Goal: Communication & Community: Ask a question

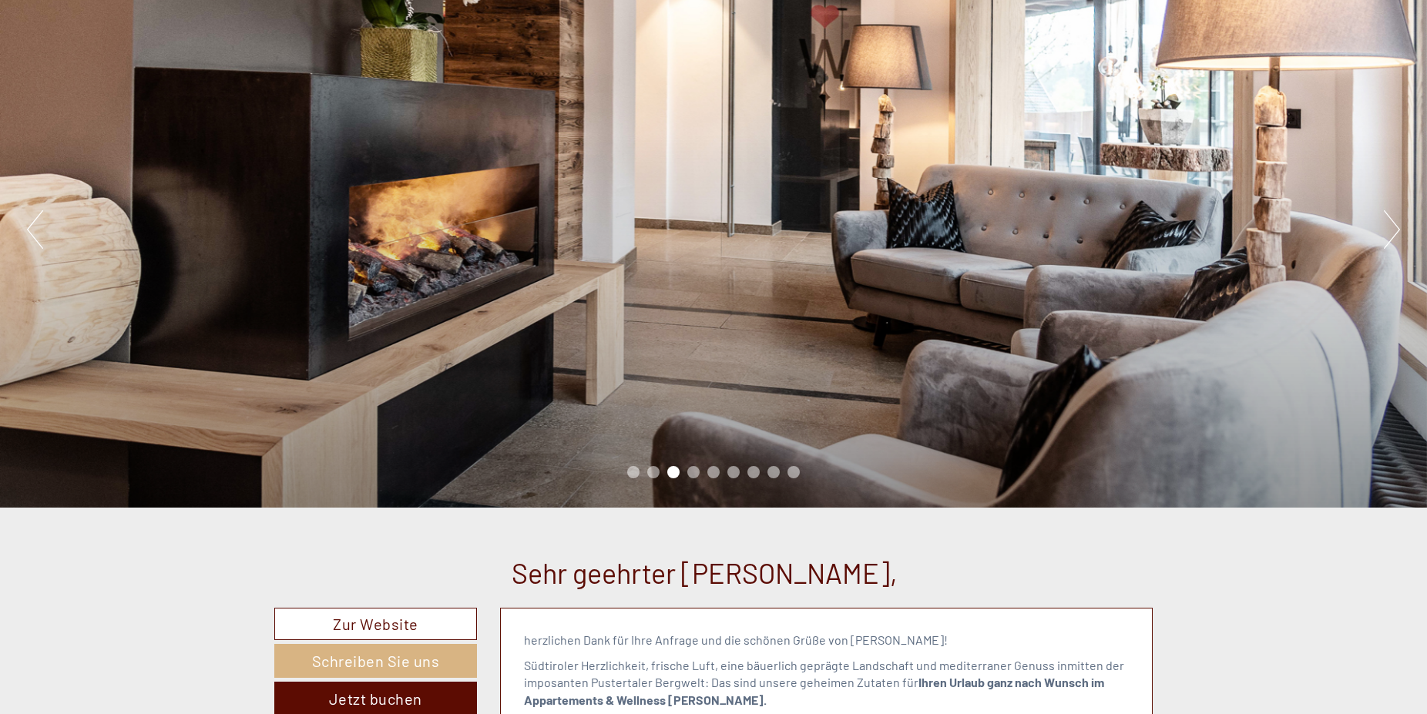
scroll to position [157, 0]
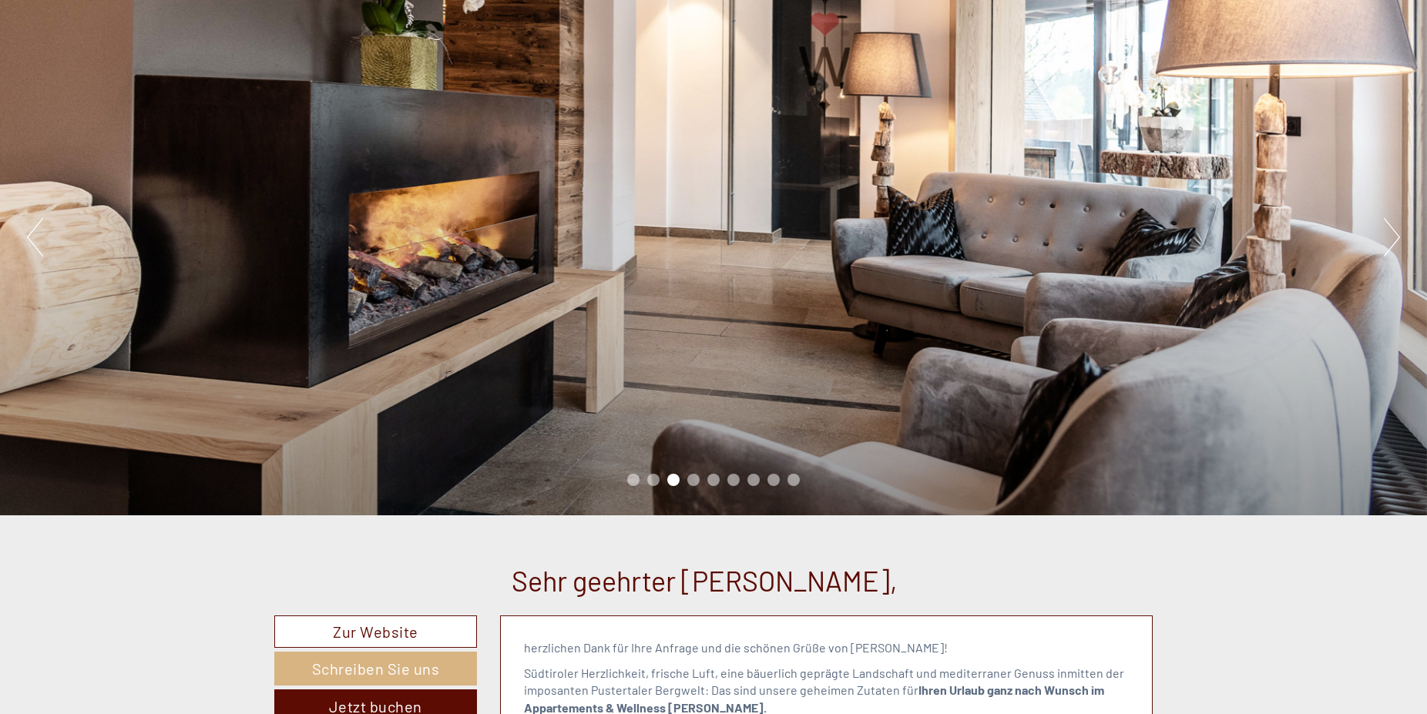
click at [690, 480] on li "4" at bounding box center [693, 480] width 12 height 12
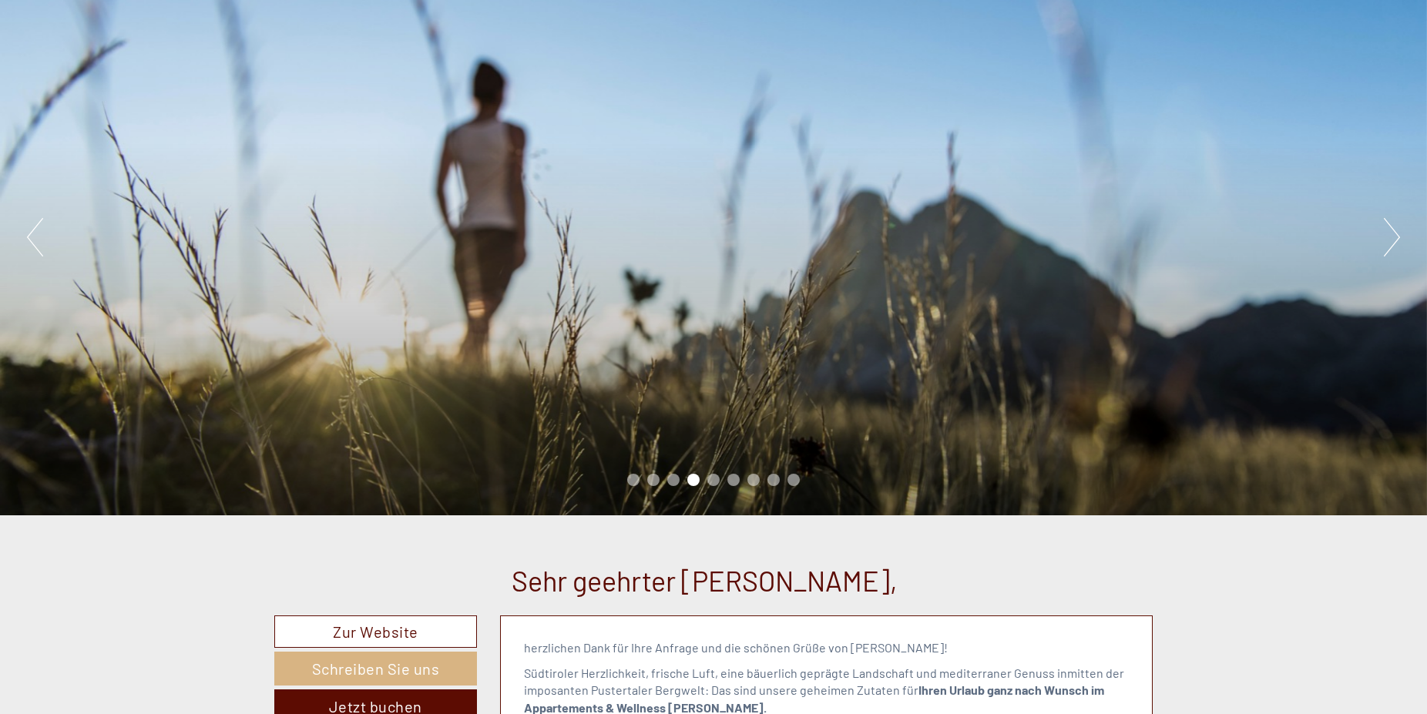
click at [709, 480] on li "5" at bounding box center [713, 480] width 12 height 12
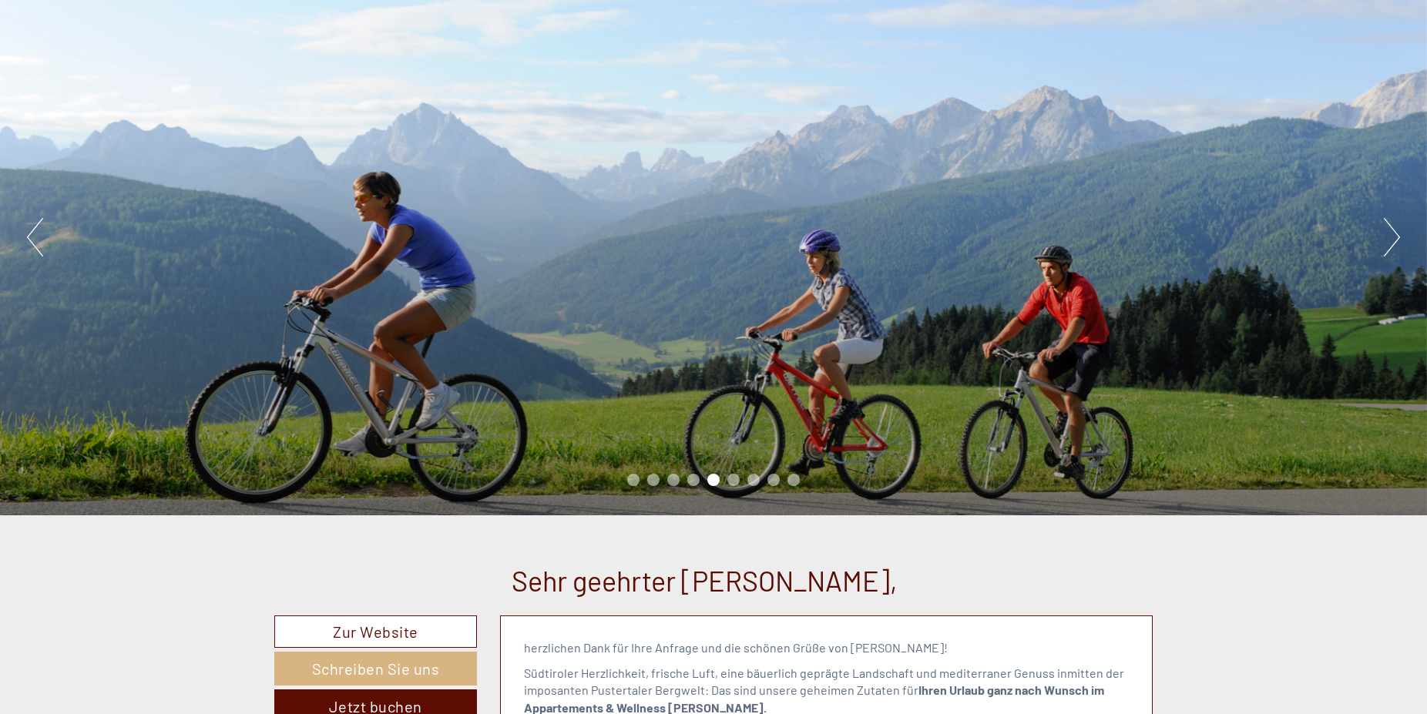
click at [751, 464] on div "Previous Next 1 2 3 4 5 6 7 8 9" at bounding box center [713, 236] width 1427 height 557
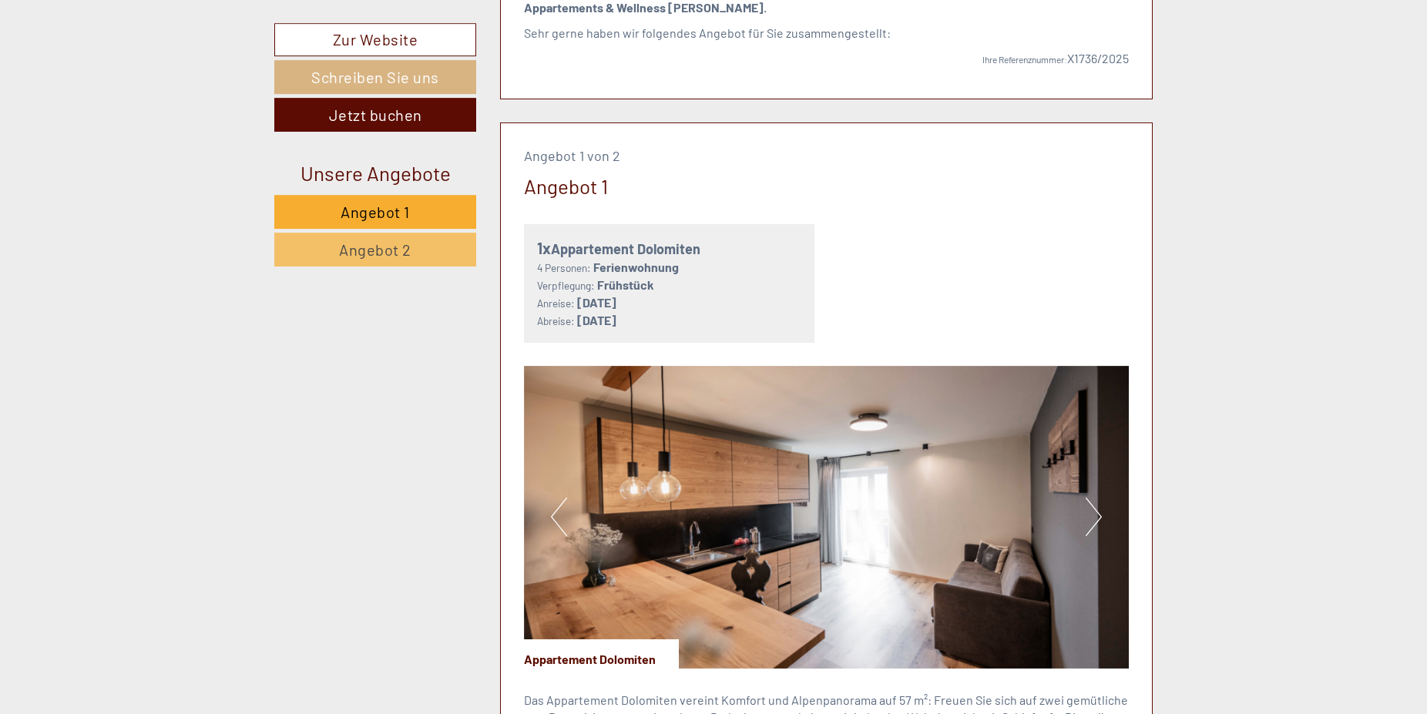
scroll to position [865, 0]
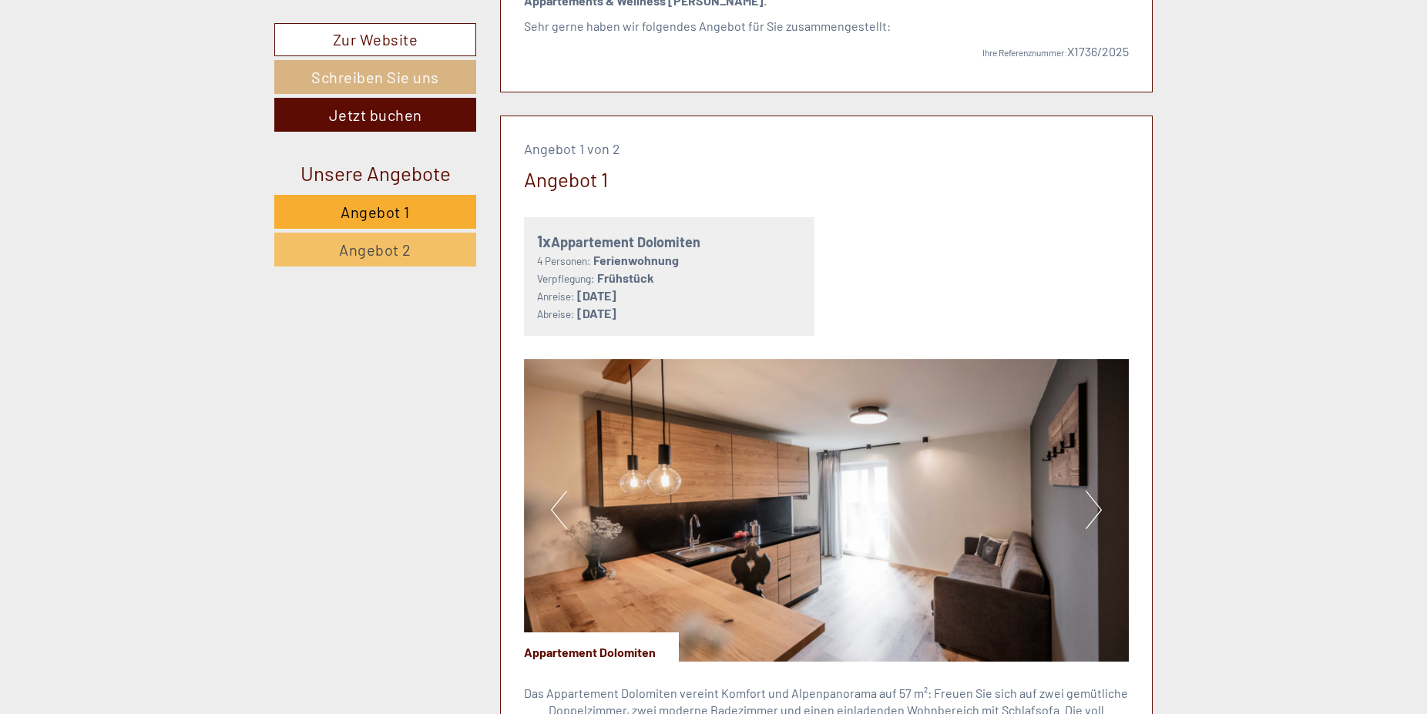
click at [1094, 523] on button "Next" at bounding box center [1094, 510] width 16 height 39
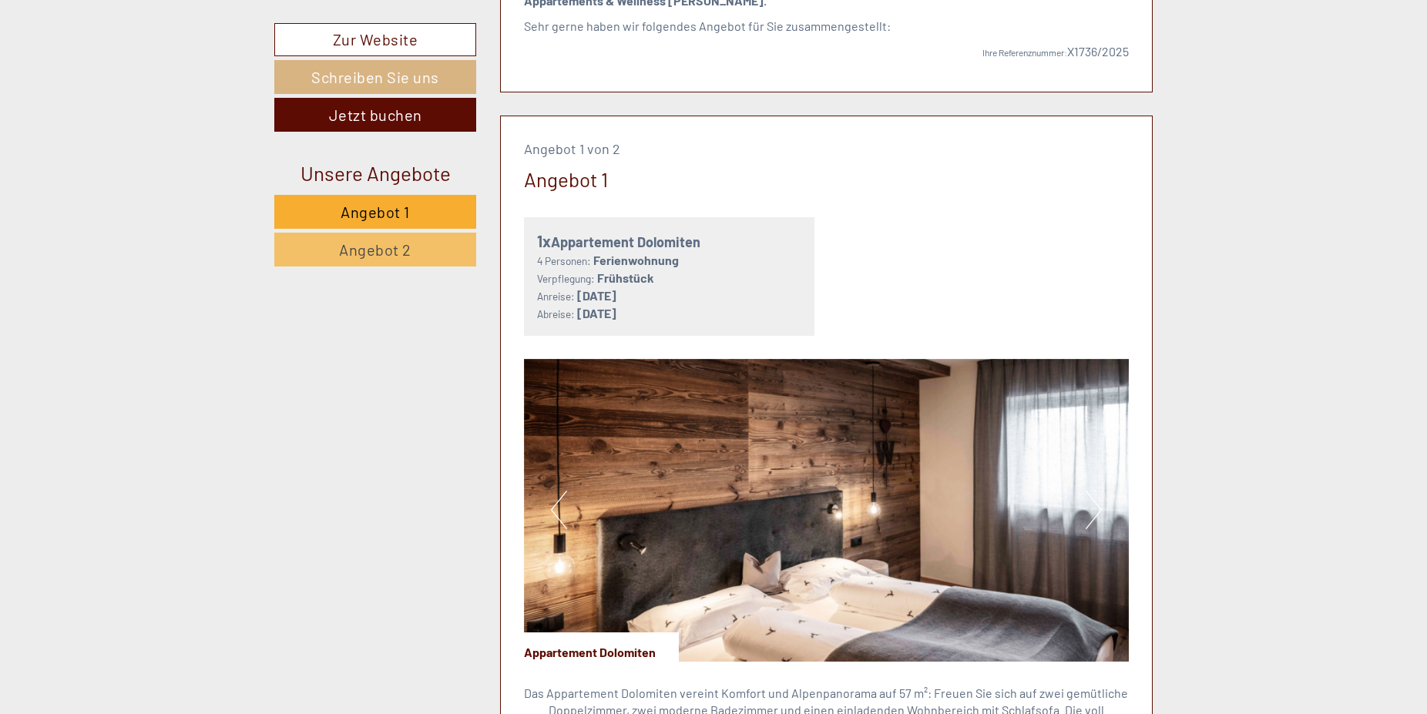
click at [1094, 523] on button "Next" at bounding box center [1094, 510] width 16 height 39
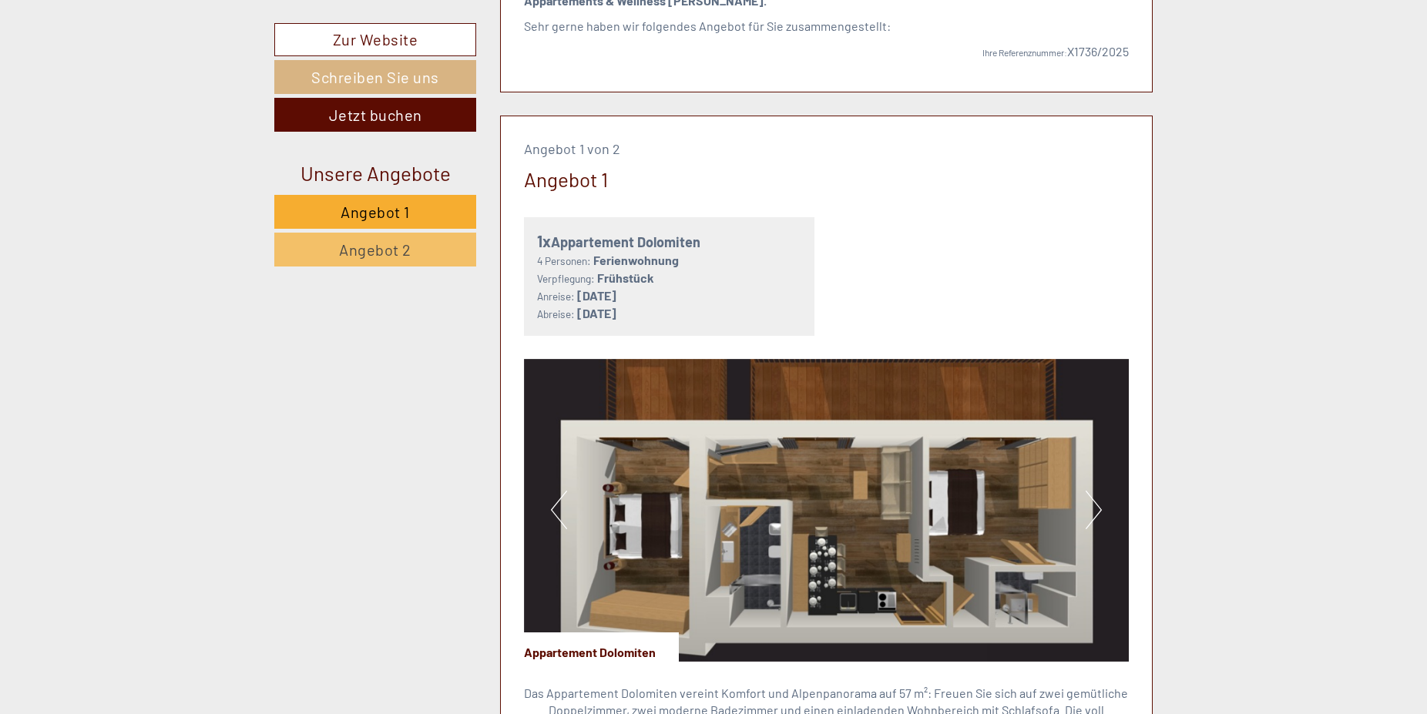
click at [1094, 522] on button "Next" at bounding box center [1094, 510] width 16 height 39
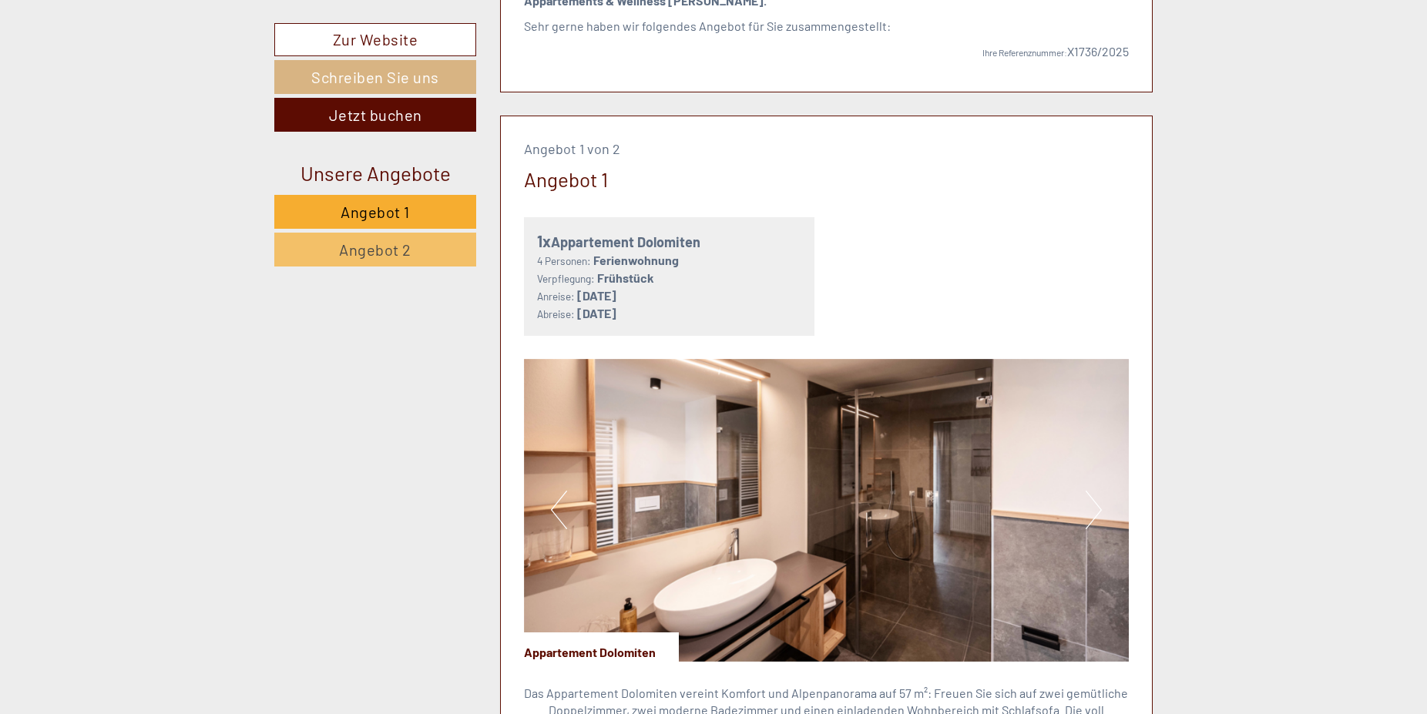
click at [1094, 522] on button "Next" at bounding box center [1094, 510] width 16 height 39
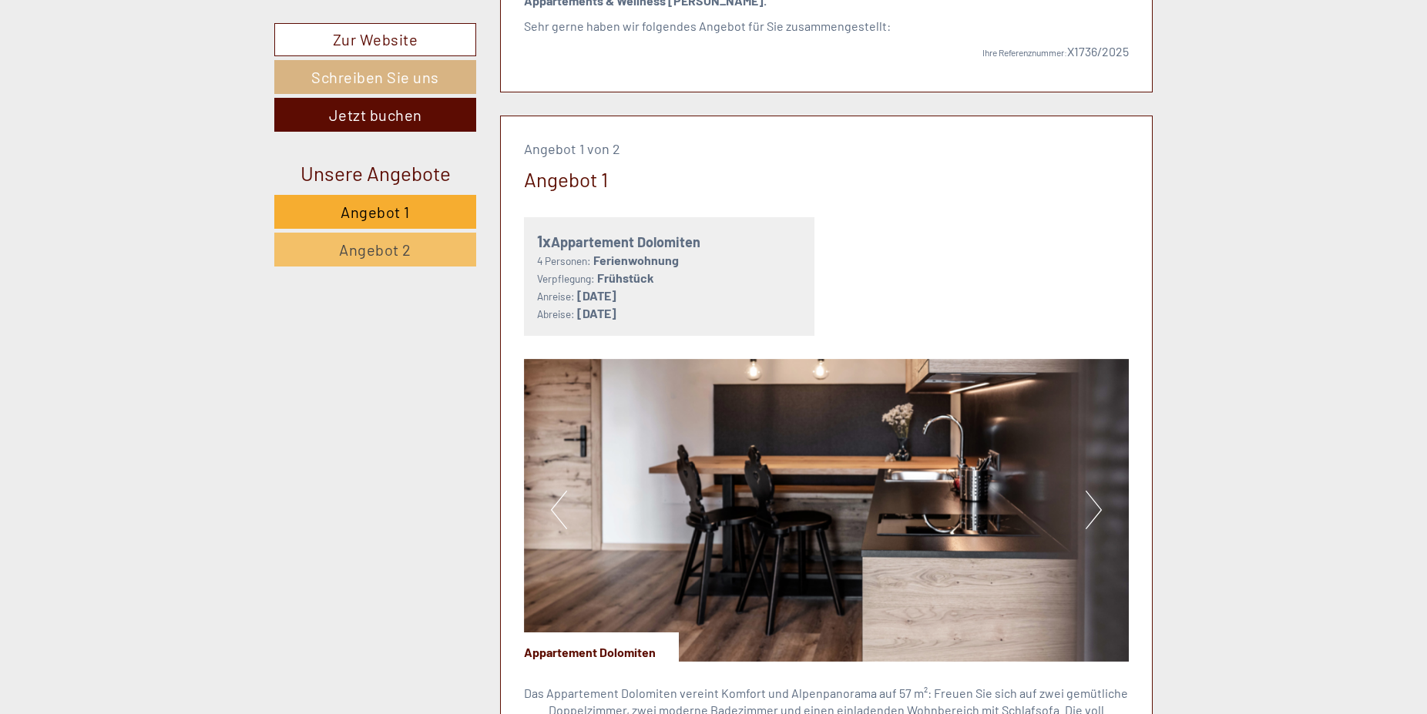
click at [1094, 521] on button "Next" at bounding box center [1094, 510] width 16 height 39
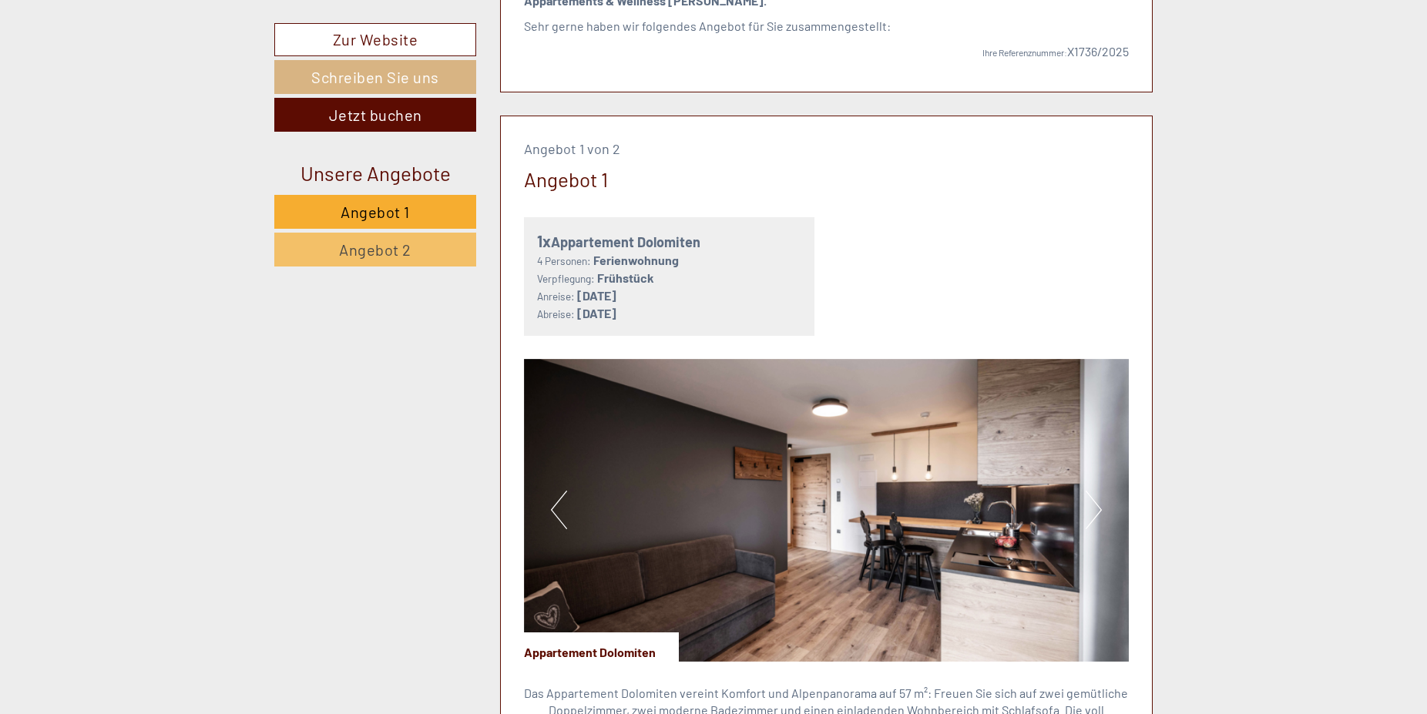
click at [1094, 521] on button "Next" at bounding box center [1094, 510] width 16 height 39
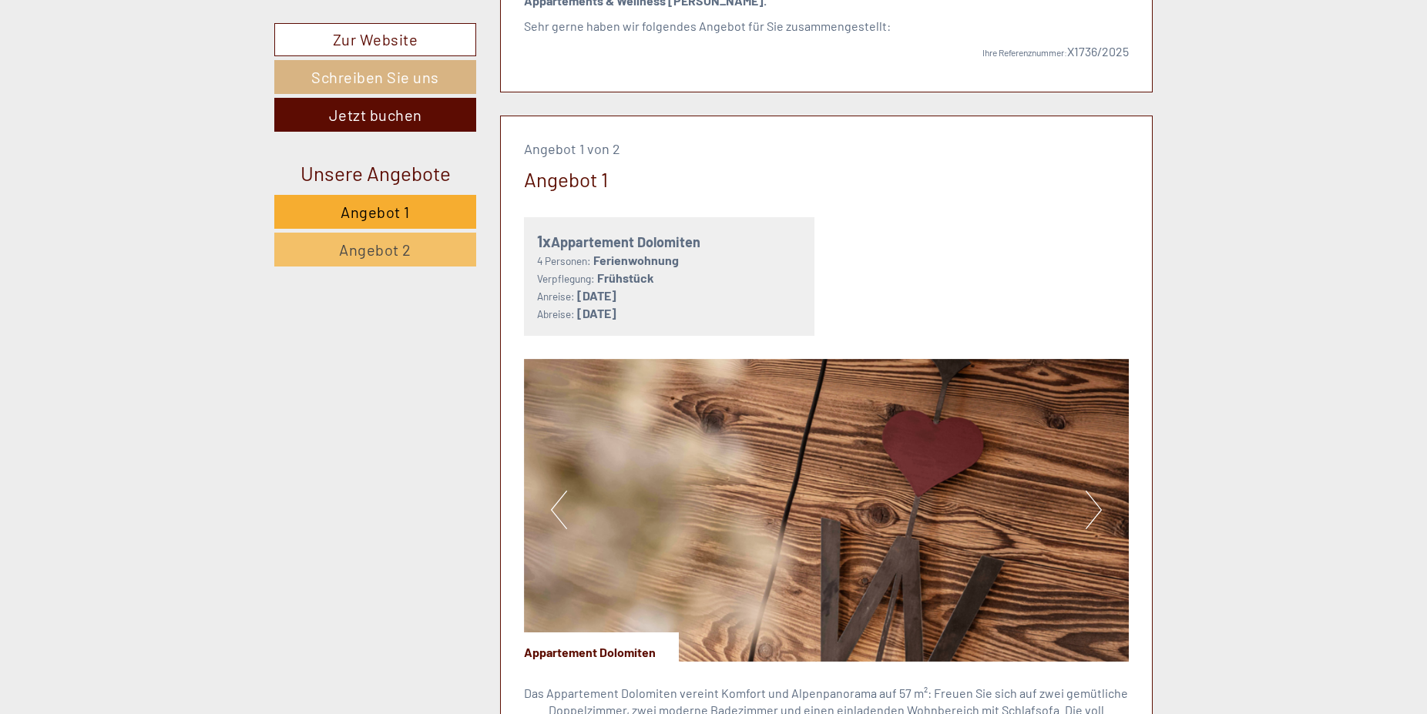
click at [1094, 521] on button "Next" at bounding box center [1094, 510] width 16 height 39
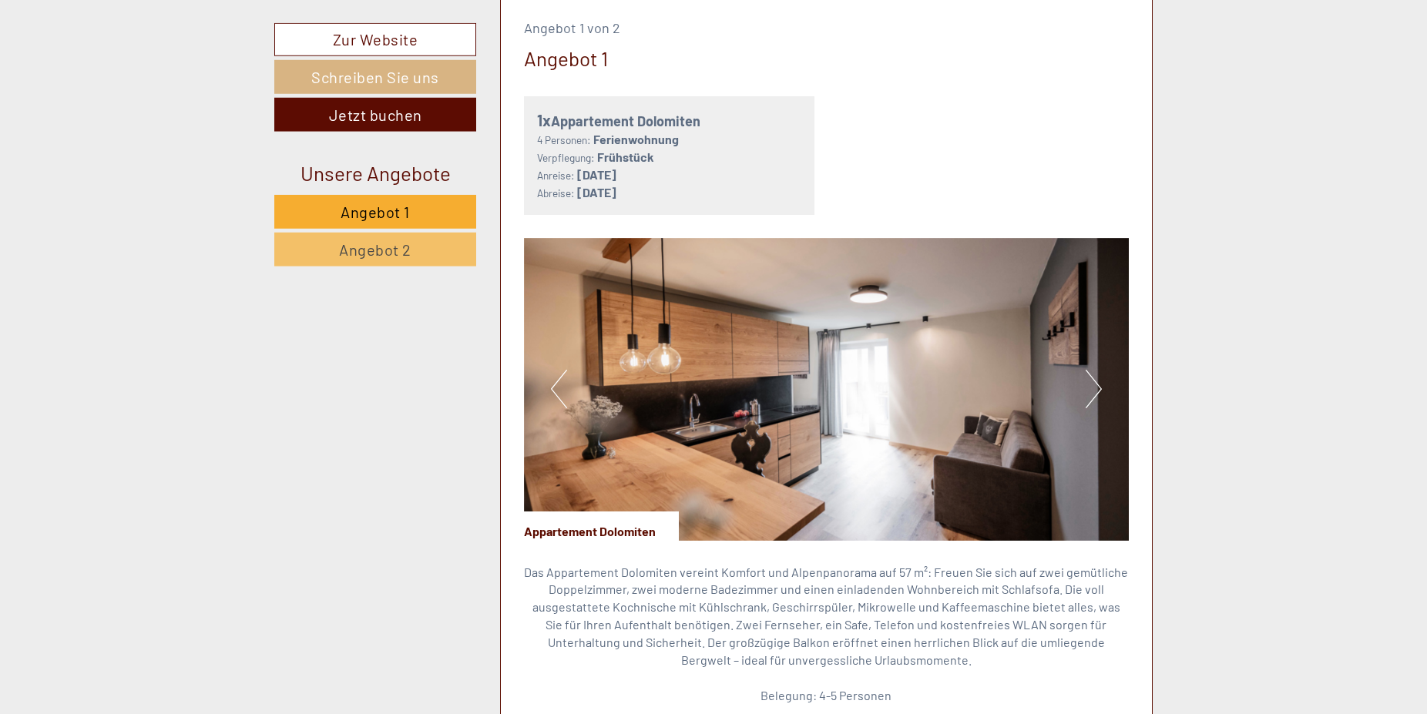
scroll to position [1022, 0]
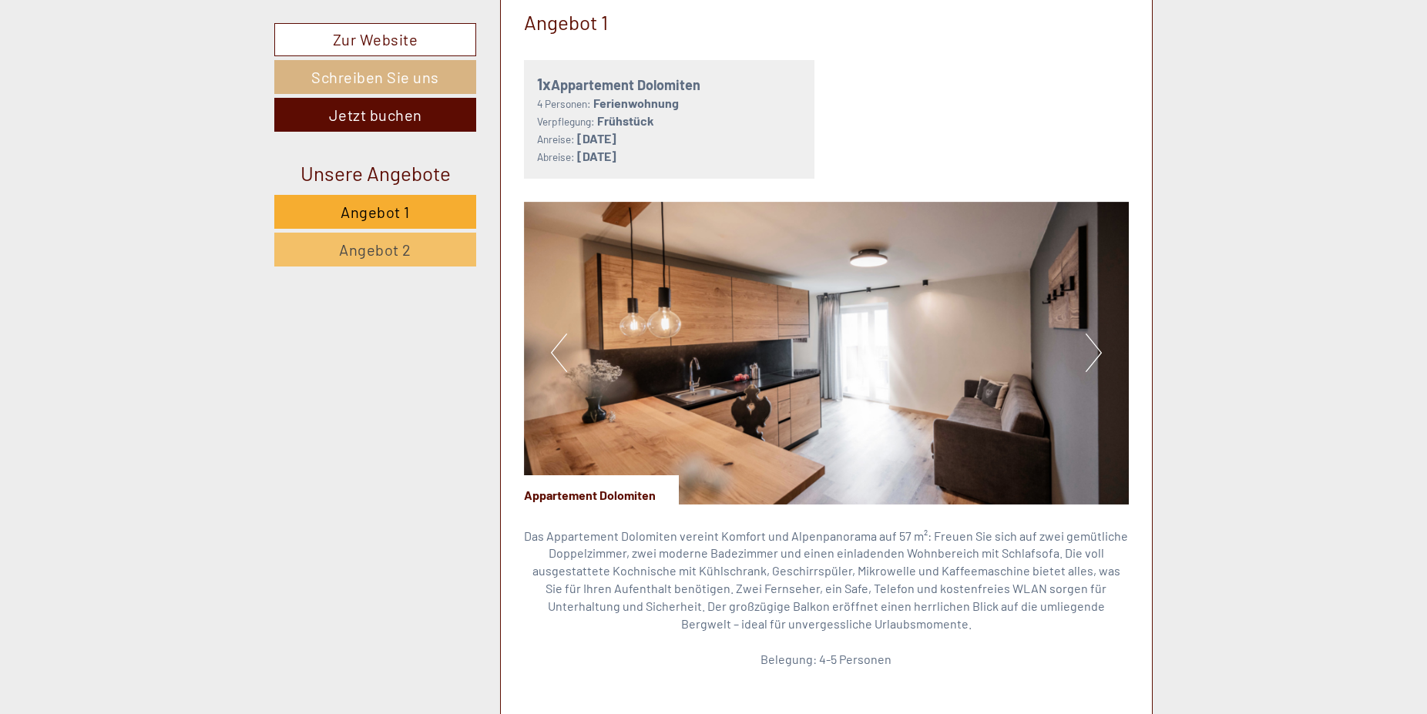
drag, startPoint x: 1081, startPoint y: 337, endPoint x: 1090, endPoint y: 348, distance: 14.8
click at [1083, 337] on img at bounding box center [827, 353] width 606 height 303
click at [1090, 348] on button "Next" at bounding box center [1094, 353] width 16 height 39
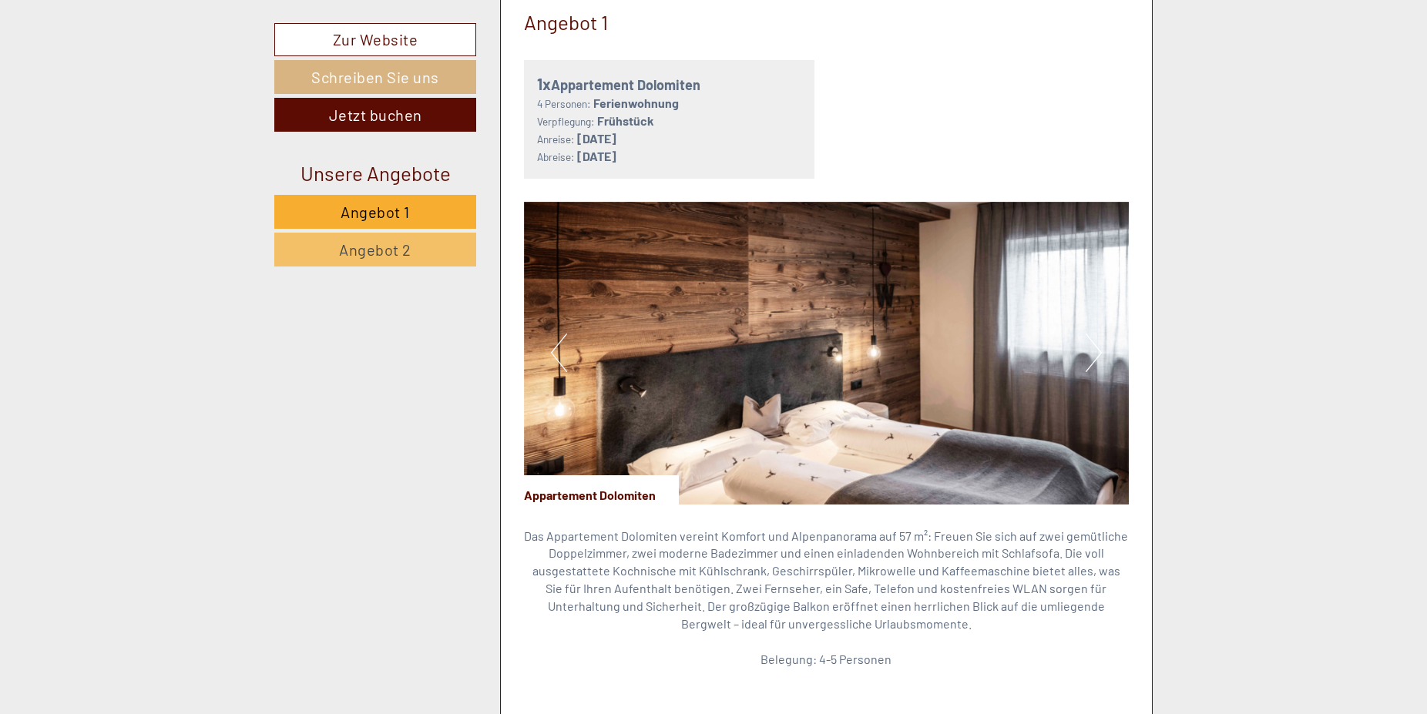
click at [1093, 364] on button "Next" at bounding box center [1094, 353] width 16 height 39
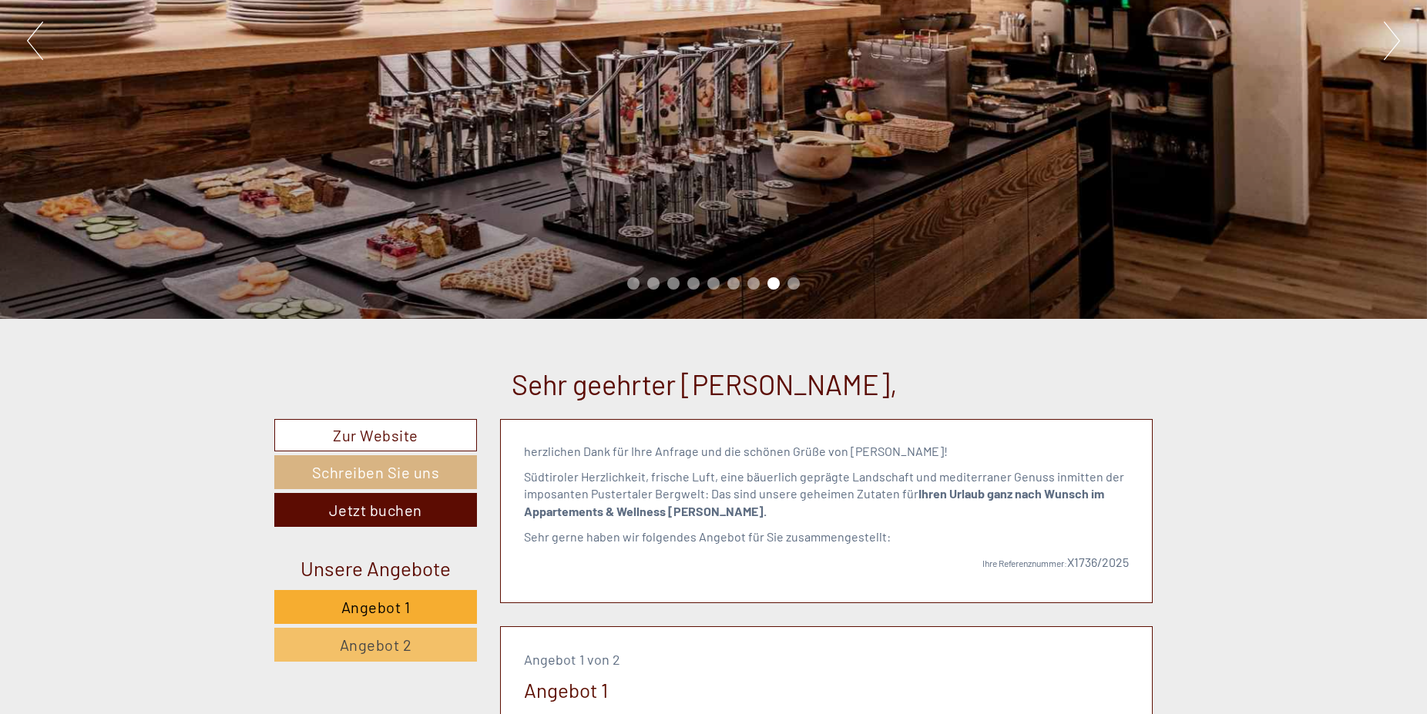
scroll to position [393, 0]
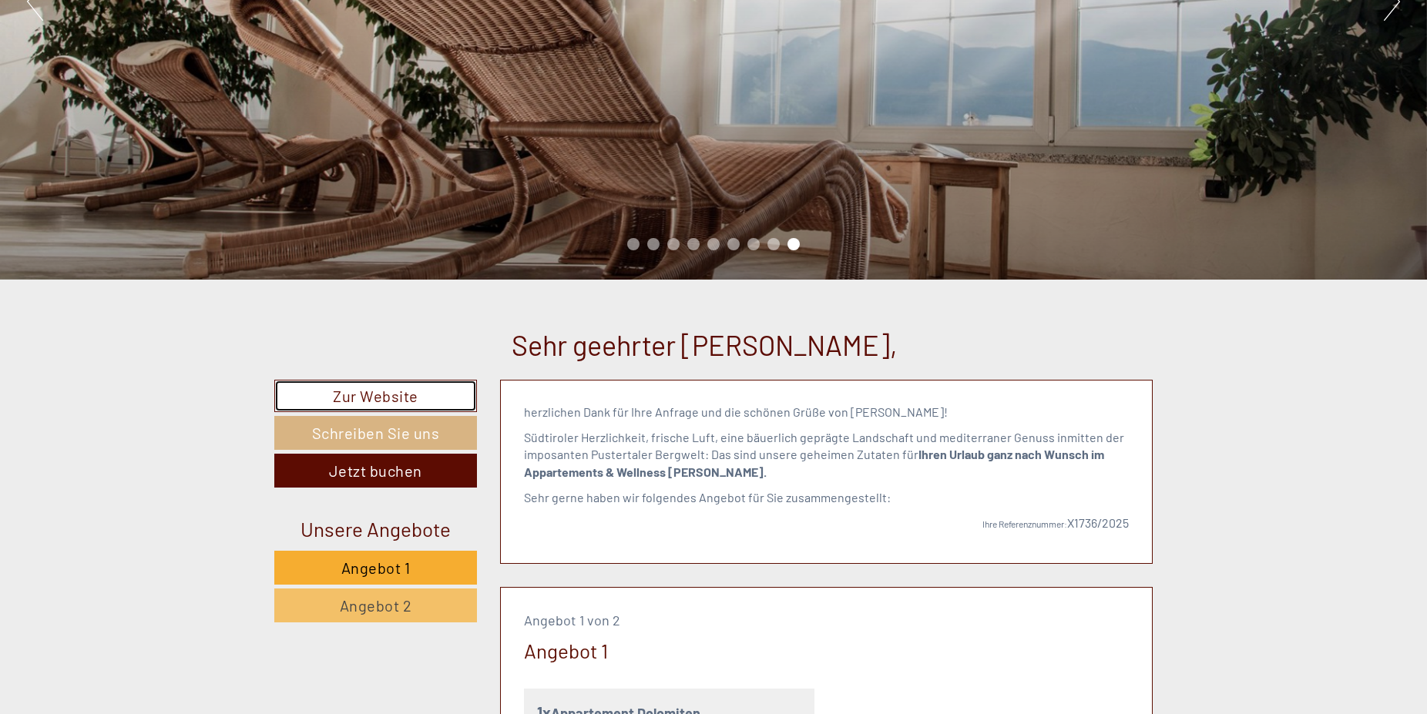
click at [379, 397] on link "Zur Website" at bounding box center [375, 396] width 203 height 33
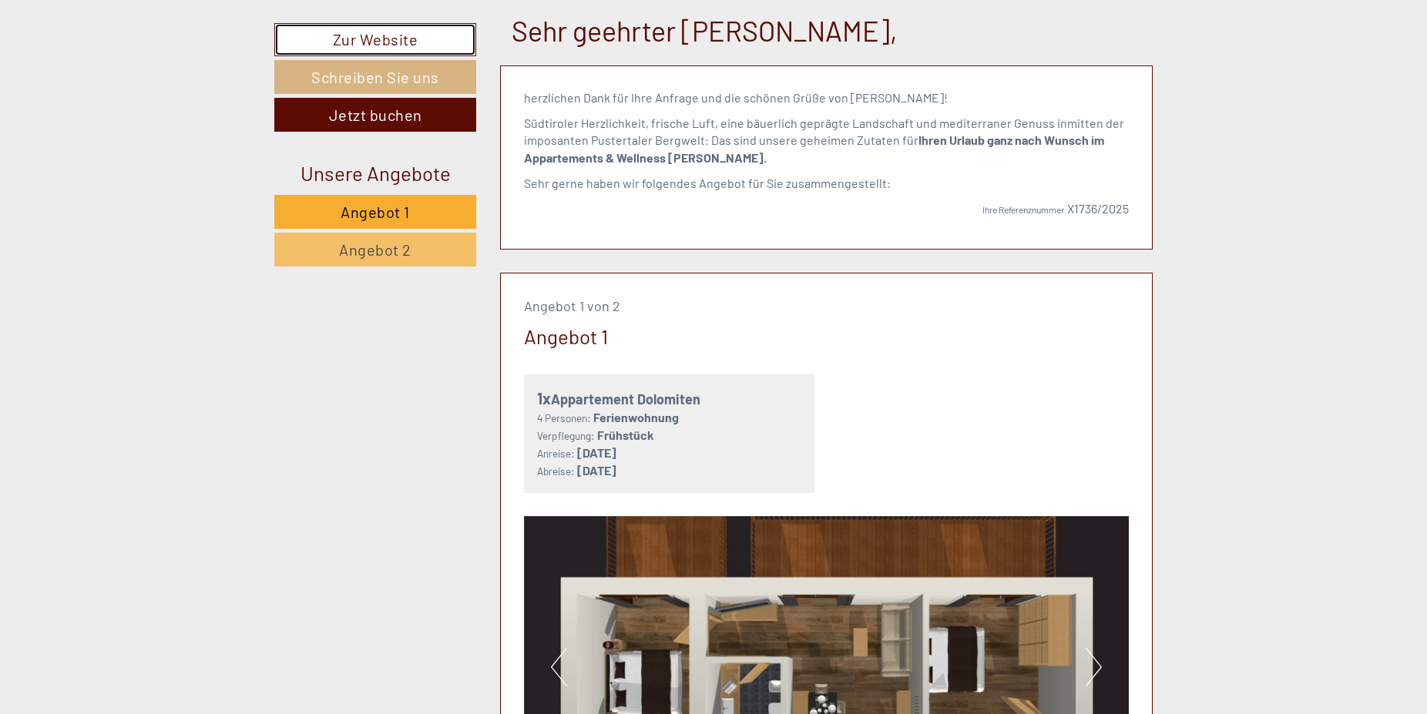
scroll to position [865, 0]
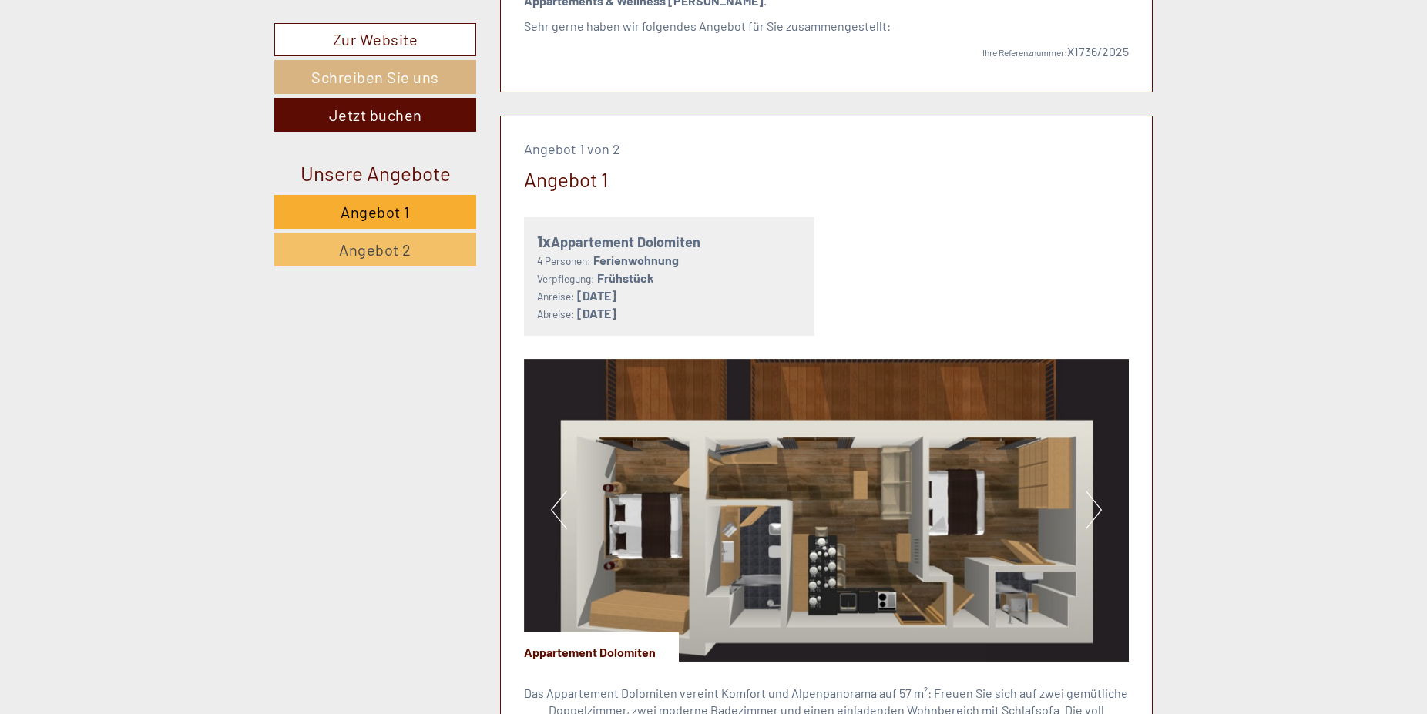
drag, startPoint x: 619, startPoint y: 299, endPoint x: 672, endPoint y: 298, distance: 52.4
click at [616, 298] on b "Samstag, 04. Juli 2026" at bounding box center [596, 295] width 39 height 15
drag, startPoint x: 633, startPoint y: 317, endPoint x: 683, endPoint y: 323, distance: 50.4
click at [683, 323] on div "1x Appartement Dolomiten 4 Personen: Ferienwohnung Verpflegung: Frühstück Anrei…" at bounding box center [669, 276] width 291 height 119
click at [829, 341] on div "Angebot 1 von 2 Angebot 1 1x Appartement Dolomiten 4 Personen: Ferienwohnung Ve…" at bounding box center [827, 671] width 652 height 1111
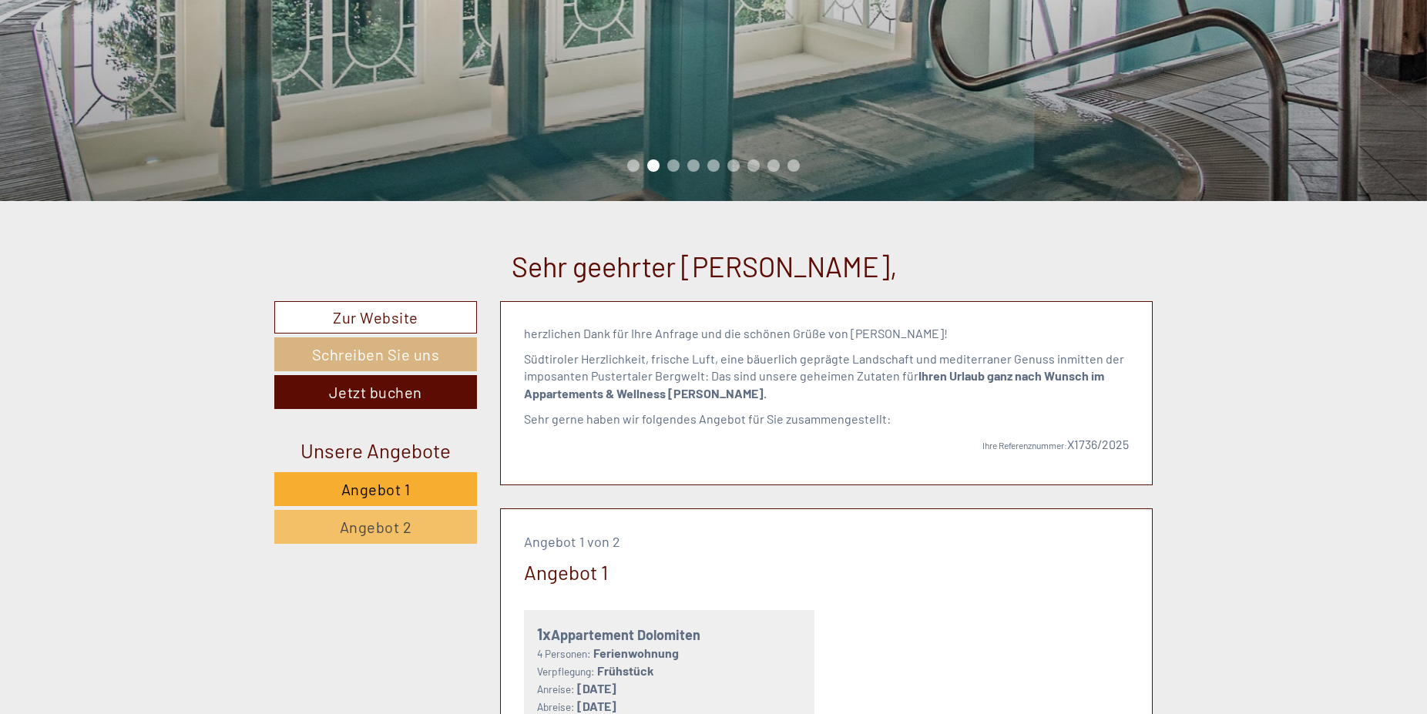
scroll to position [943, 0]
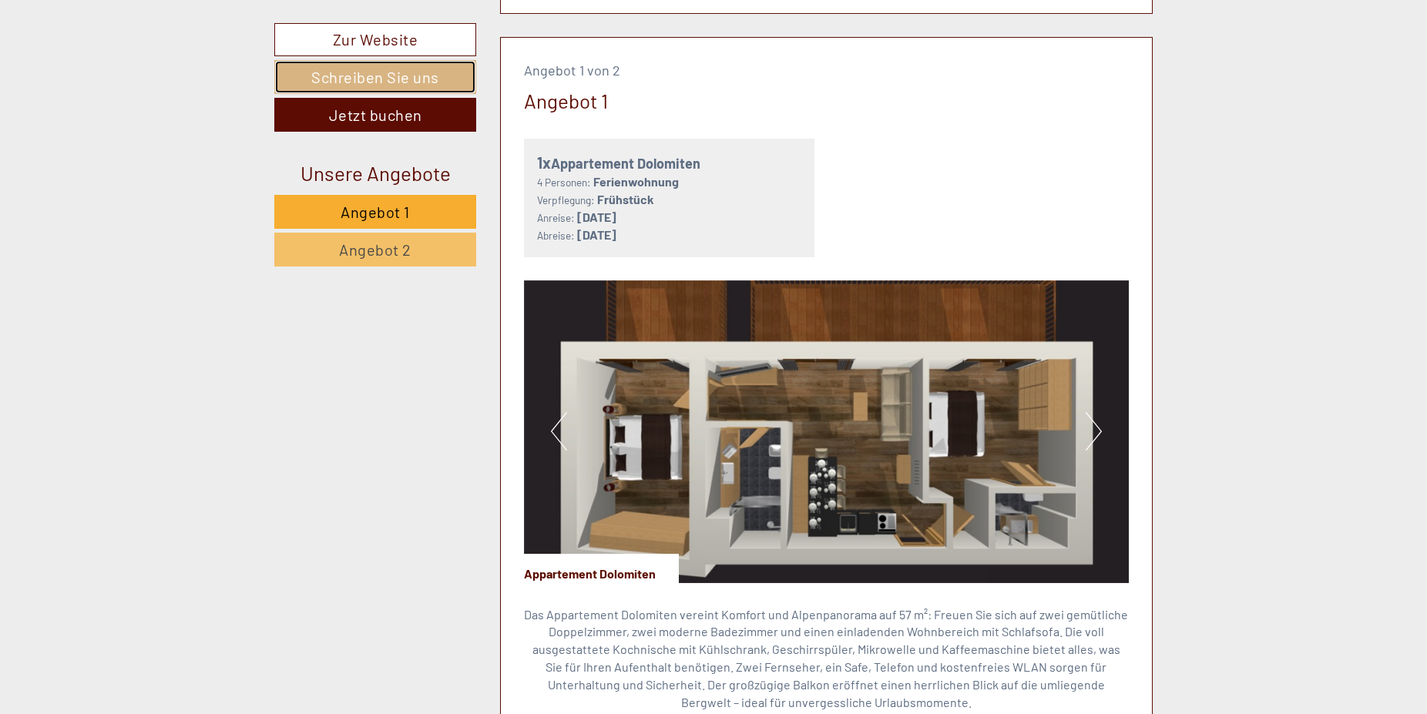
click at [391, 81] on link "Schreiben Sie uns" at bounding box center [375, 77] width 202 height 34
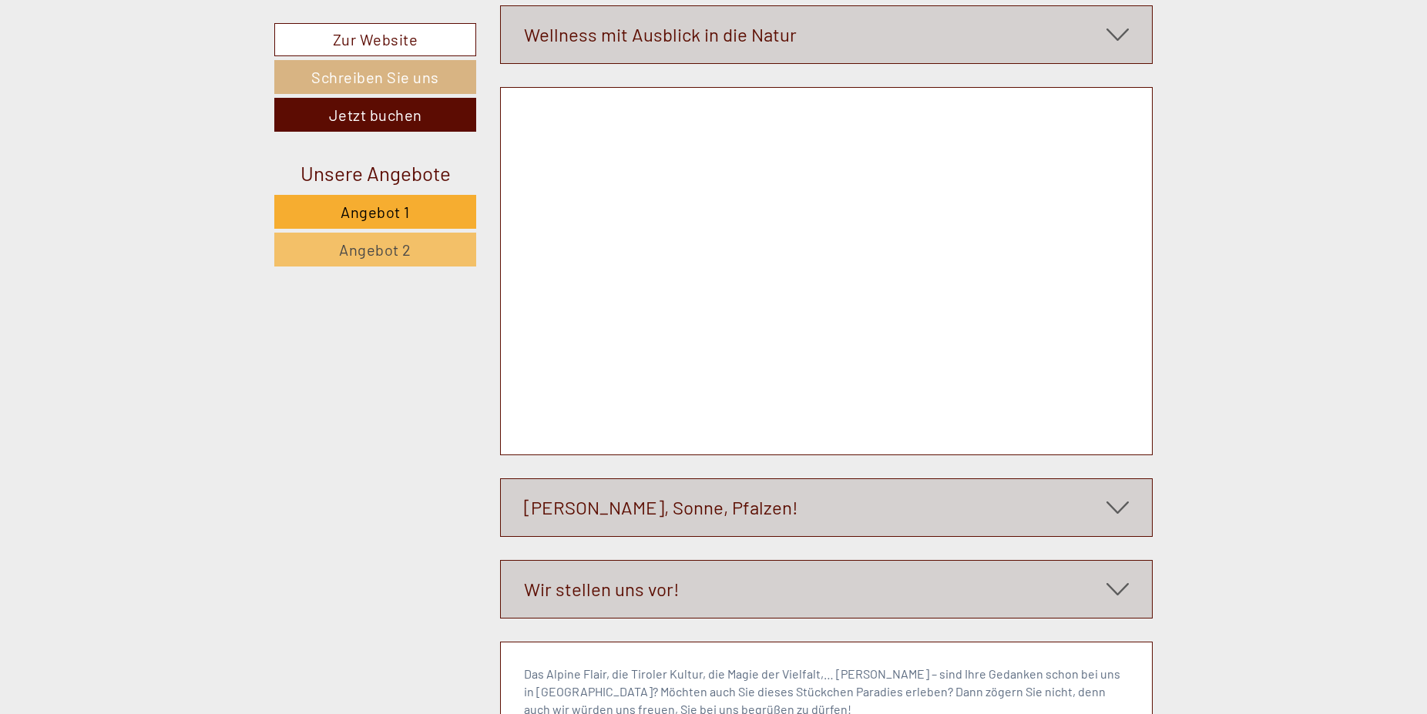
scroll to position [6352, 0]
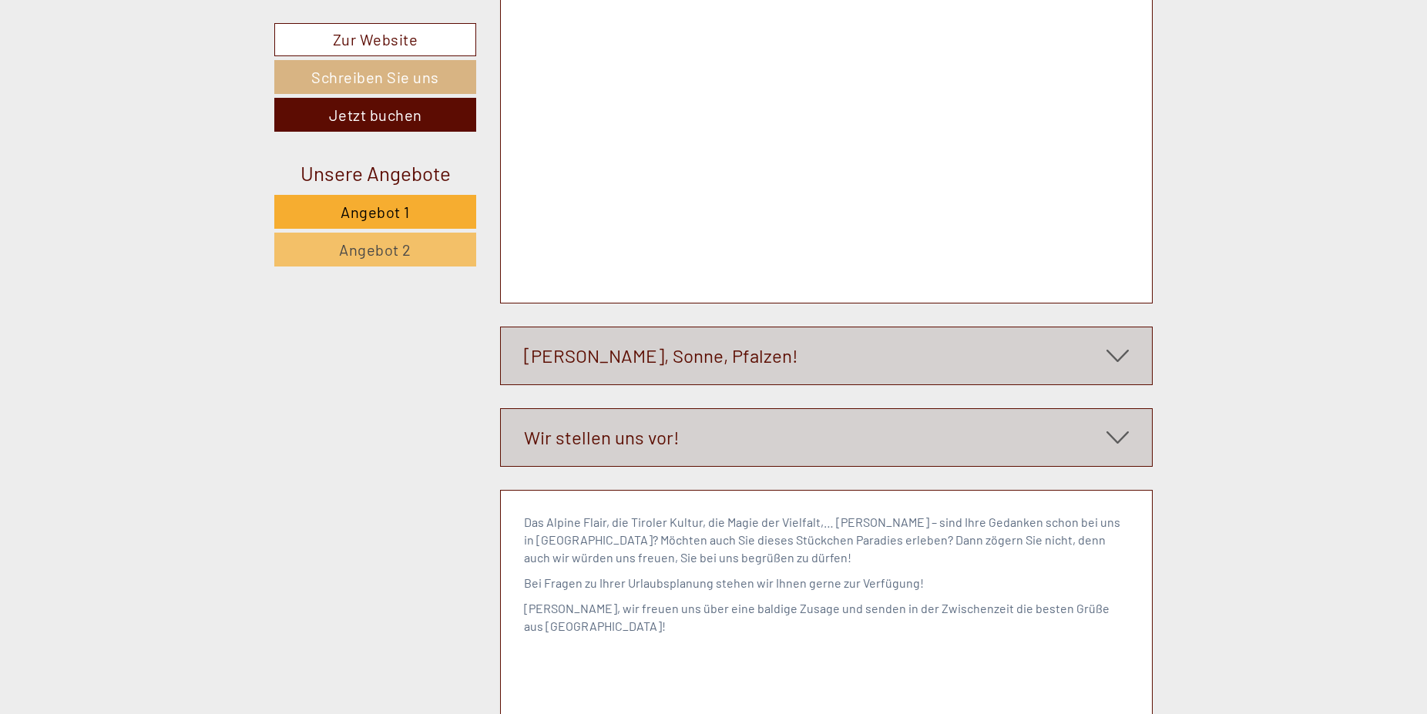
scroll to position [57, 0]
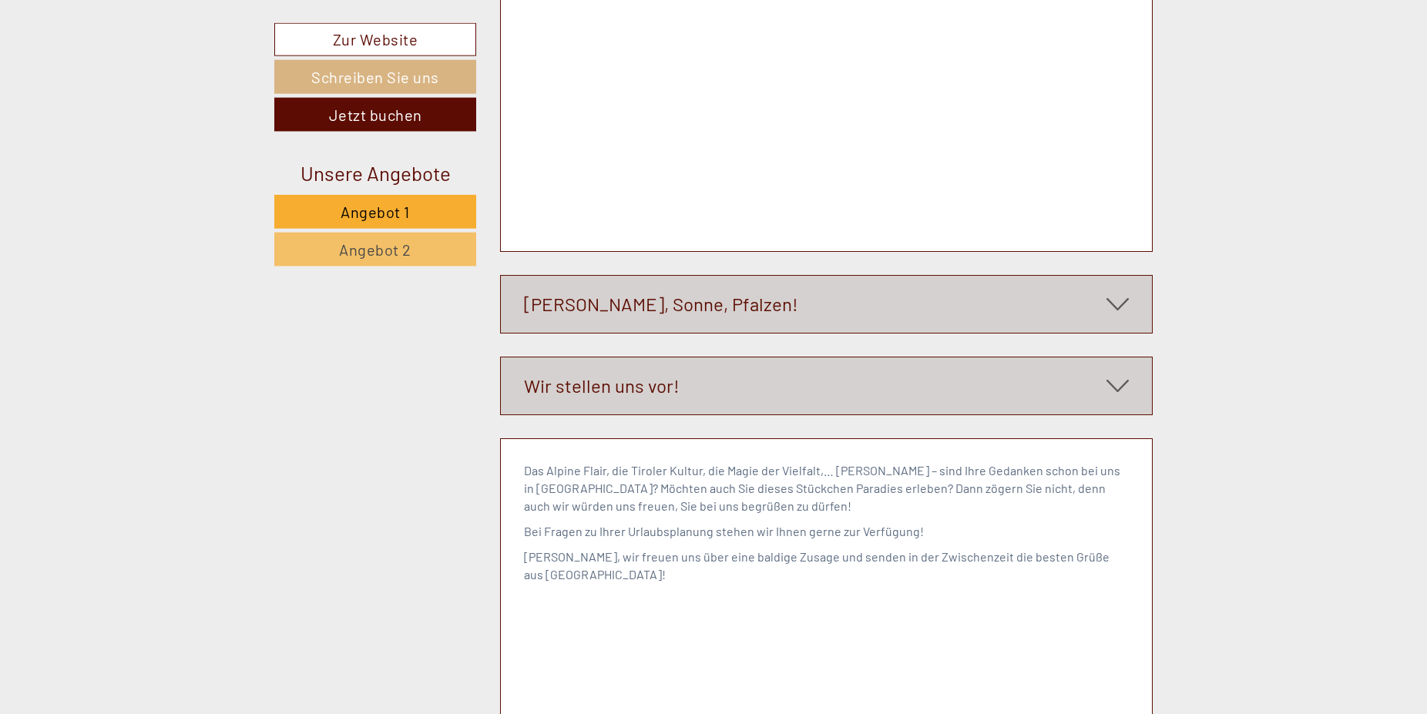
scroll to position [6509, 0]
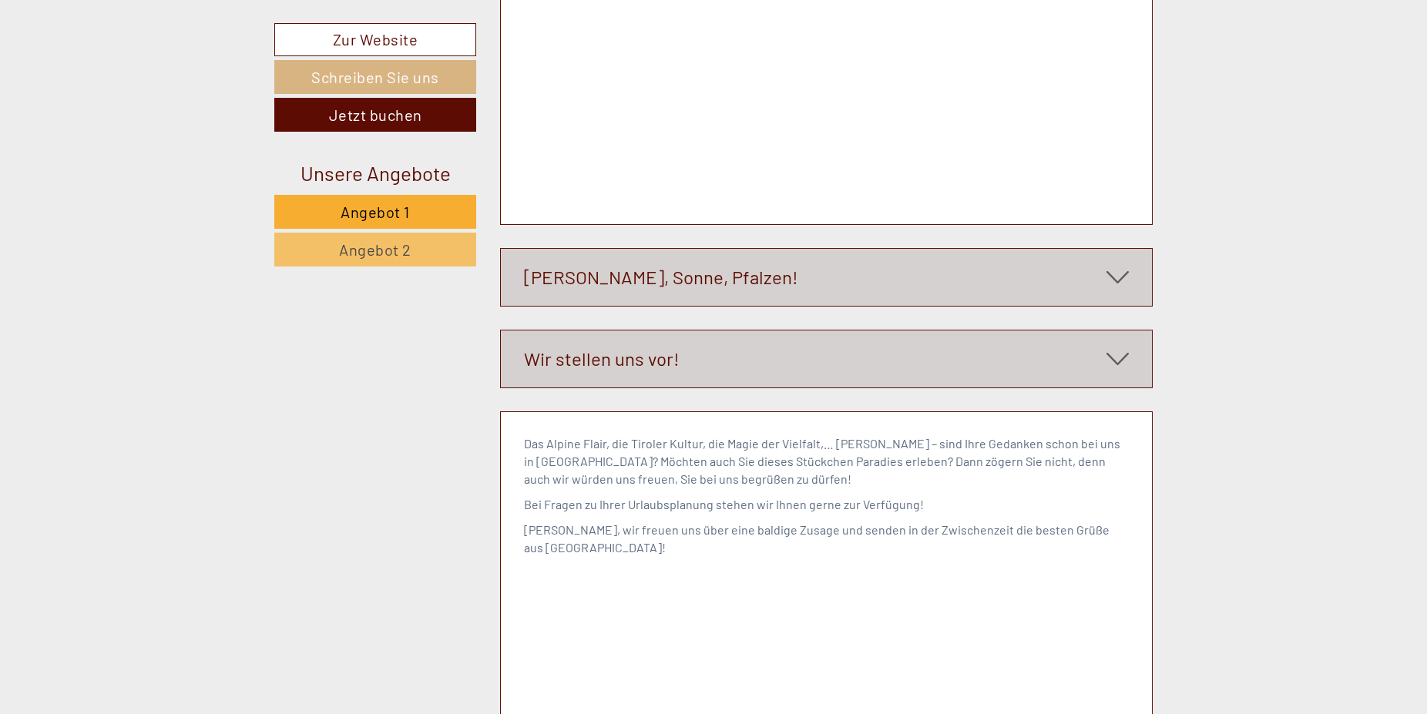
type textarea "**********"
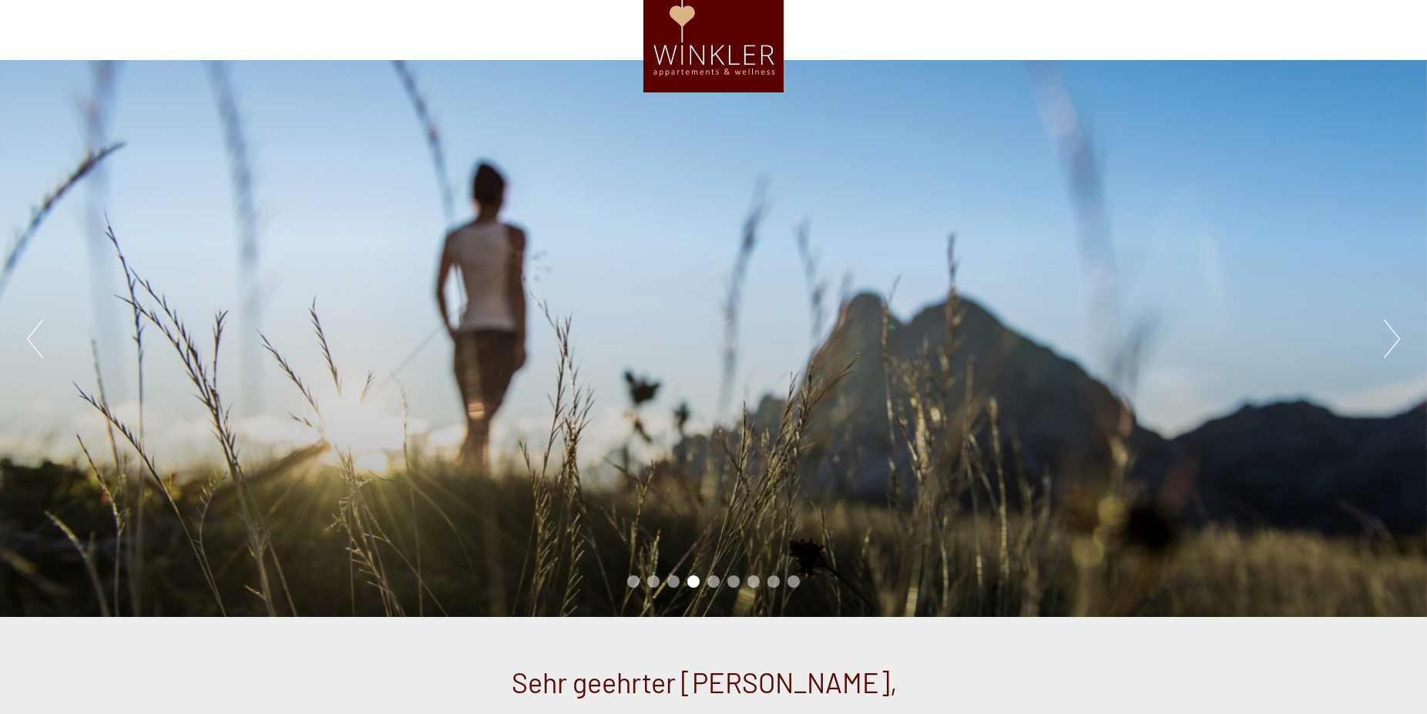
scroll to position [0, 0]
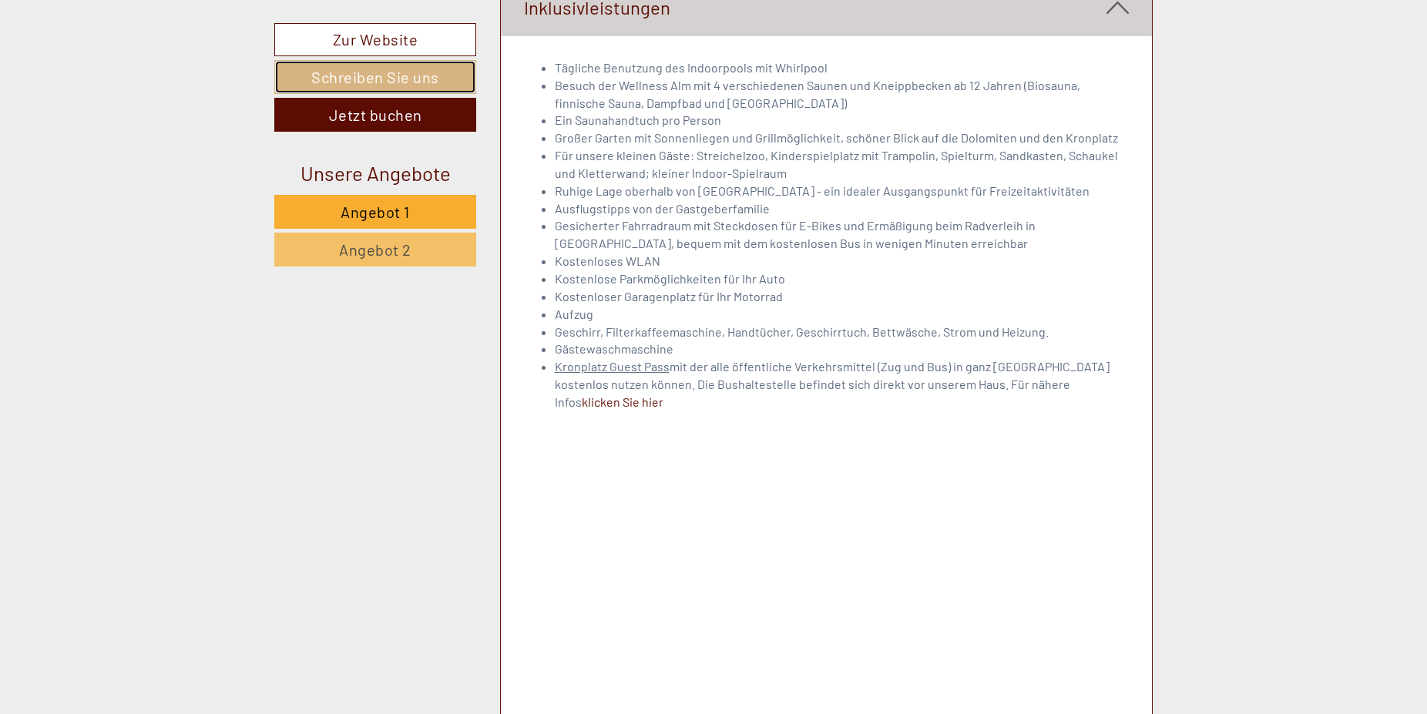
click at [316, 79] on link "Schreiben Sie uns" at bounding box center [375, 77] width 202 height 34
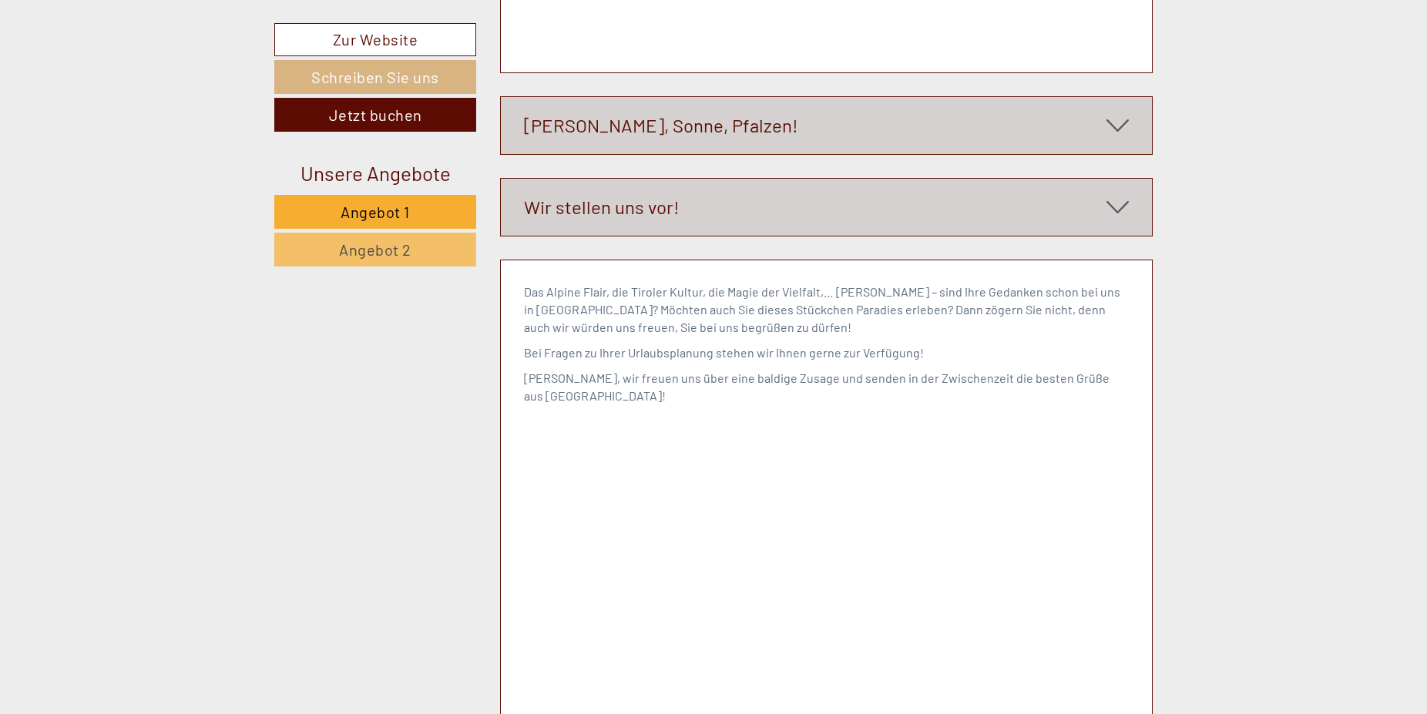
scroll to position [6583, 0]
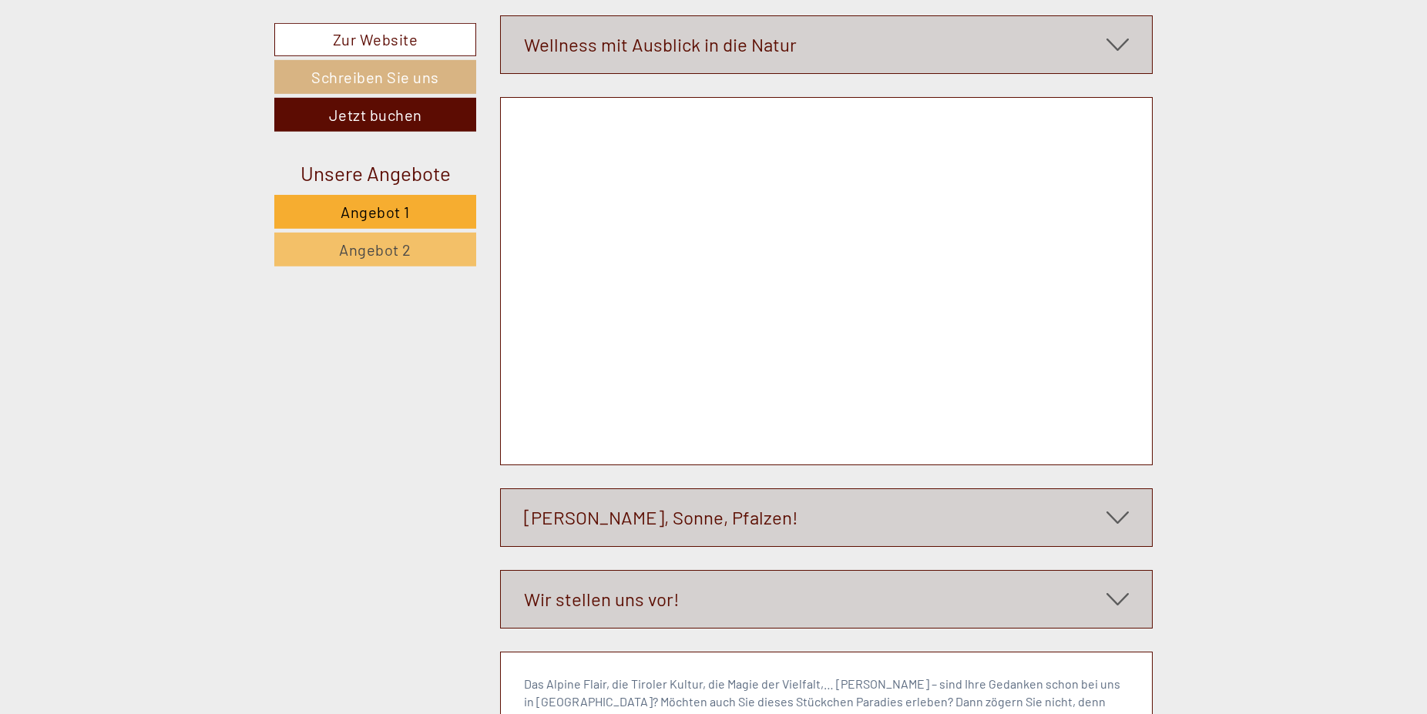
scroll to position [6347, 0]
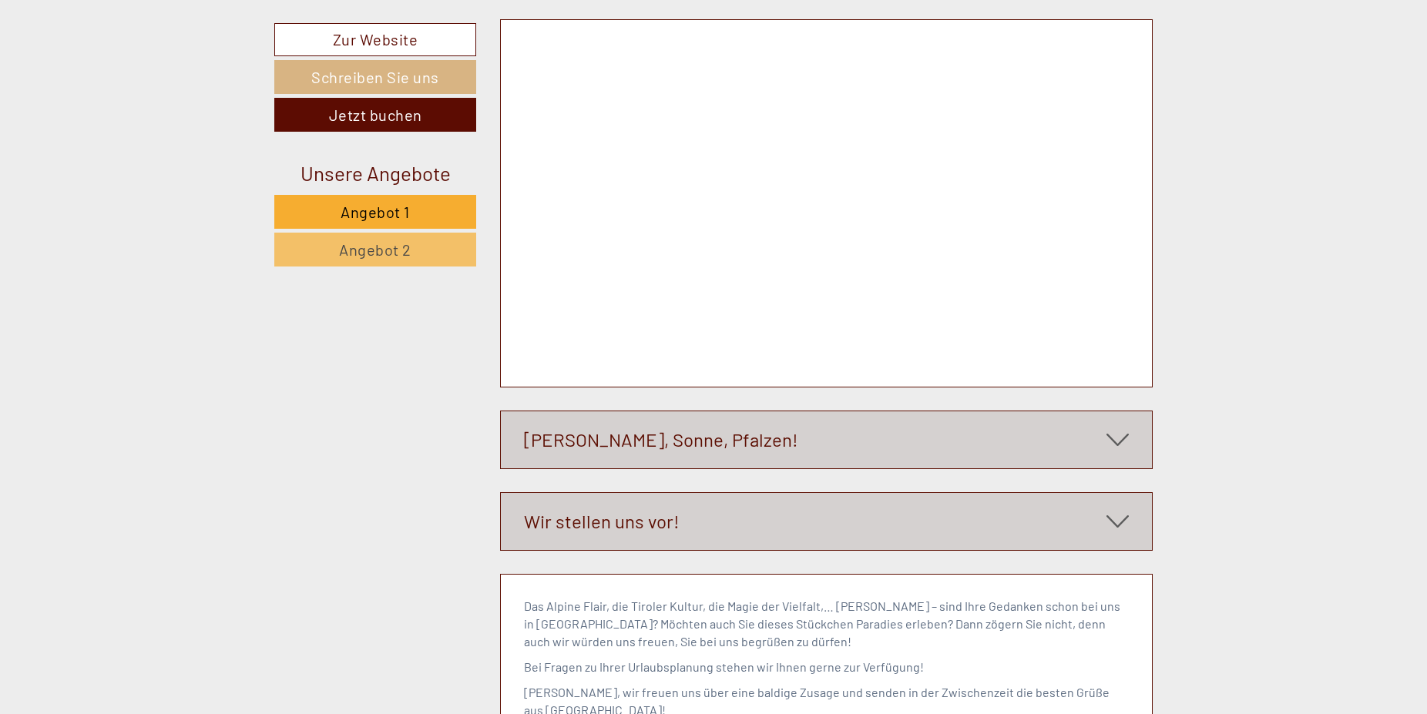
drag, startPoint x: 581, startPoint y: 1895, endPoint x: 1026, endPoint y: 2104, distance: 491.9
type textarea "**********"
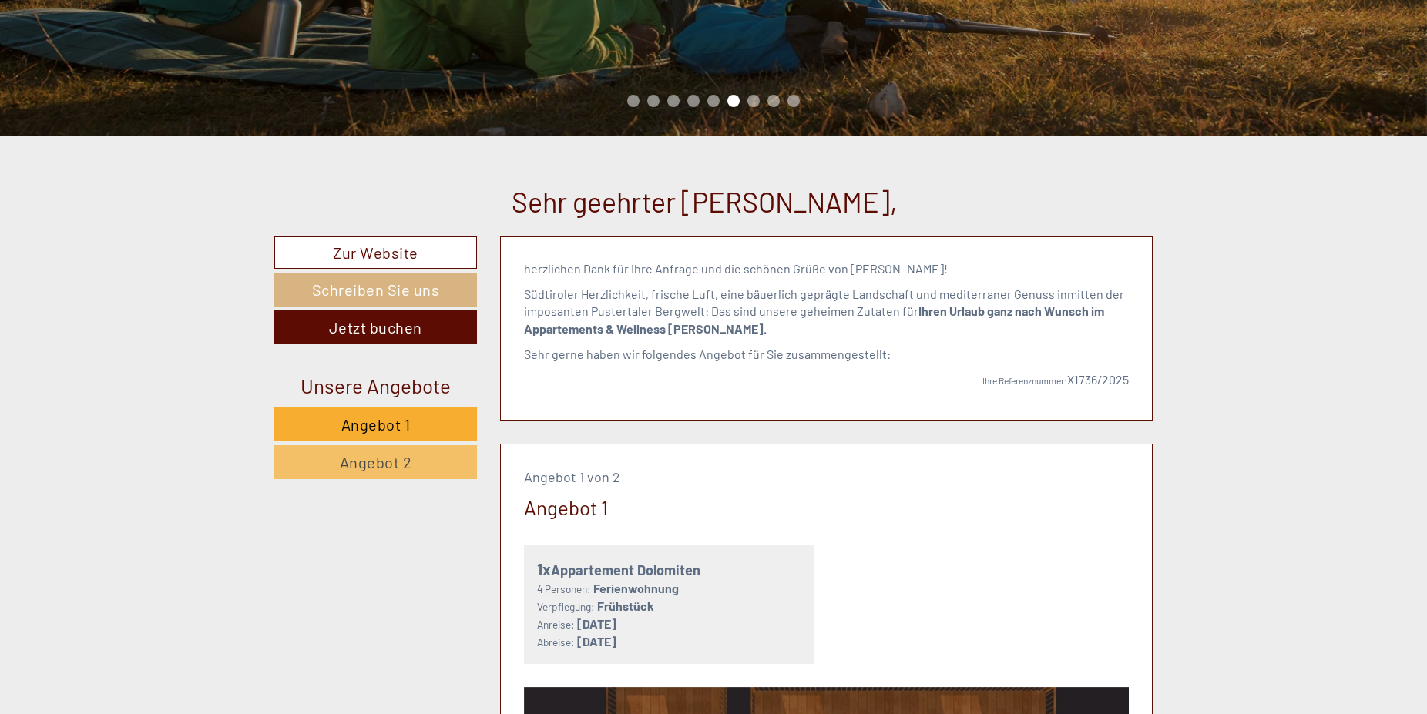
scroll to position [550, 0]
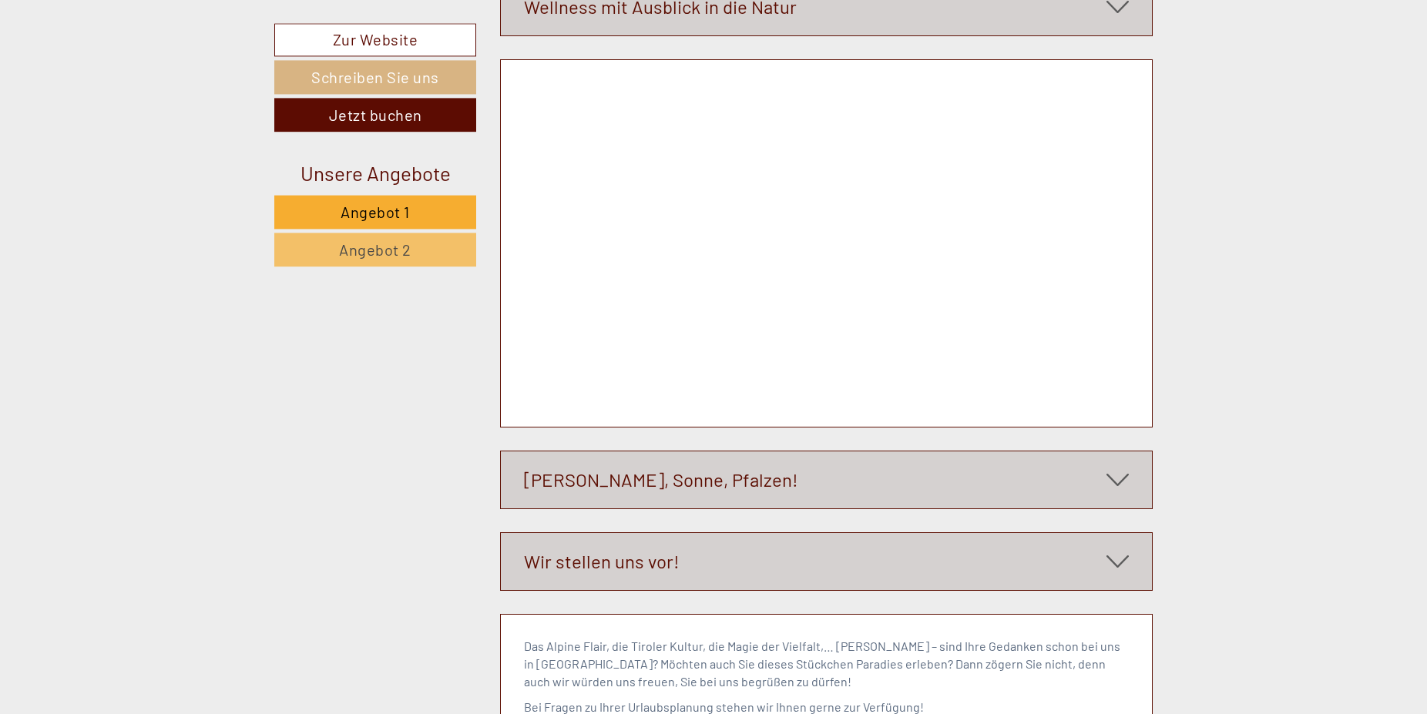
scroll to position [6445, 0]
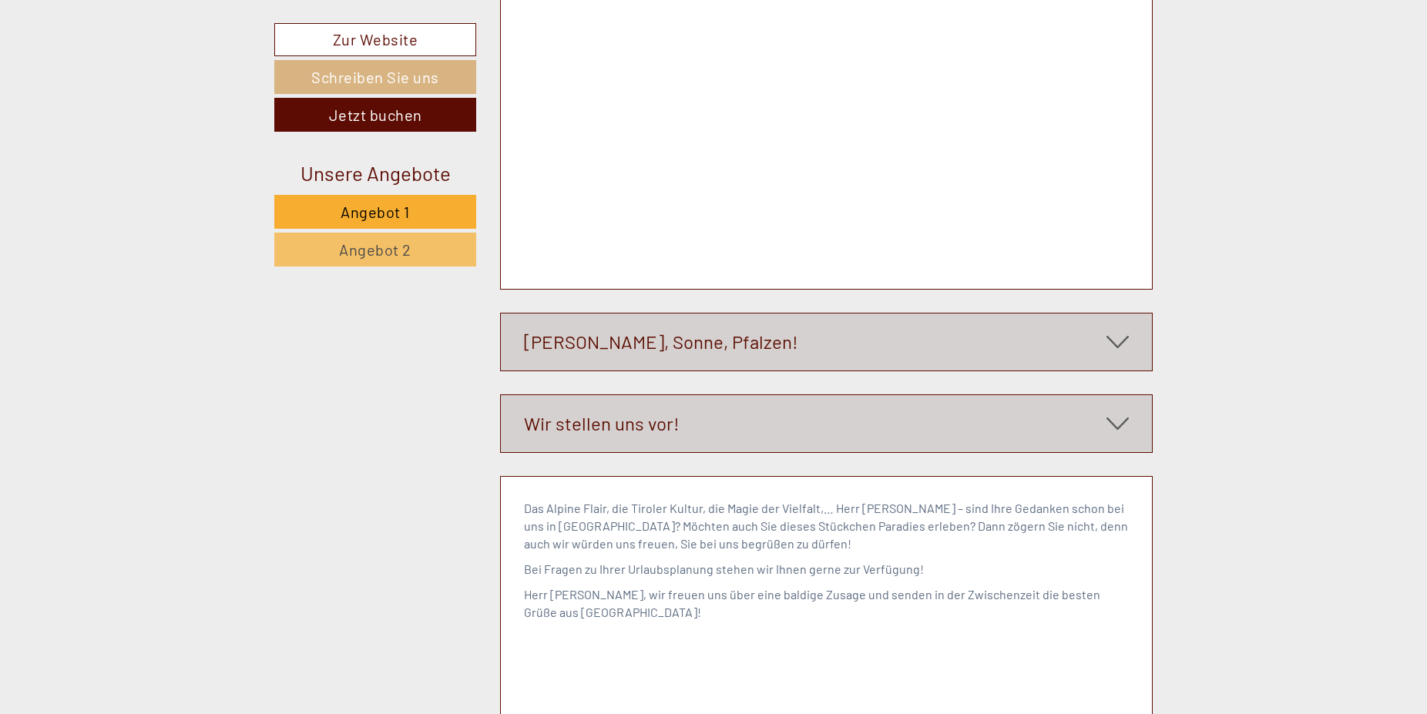
scroll to position [6759, 0]
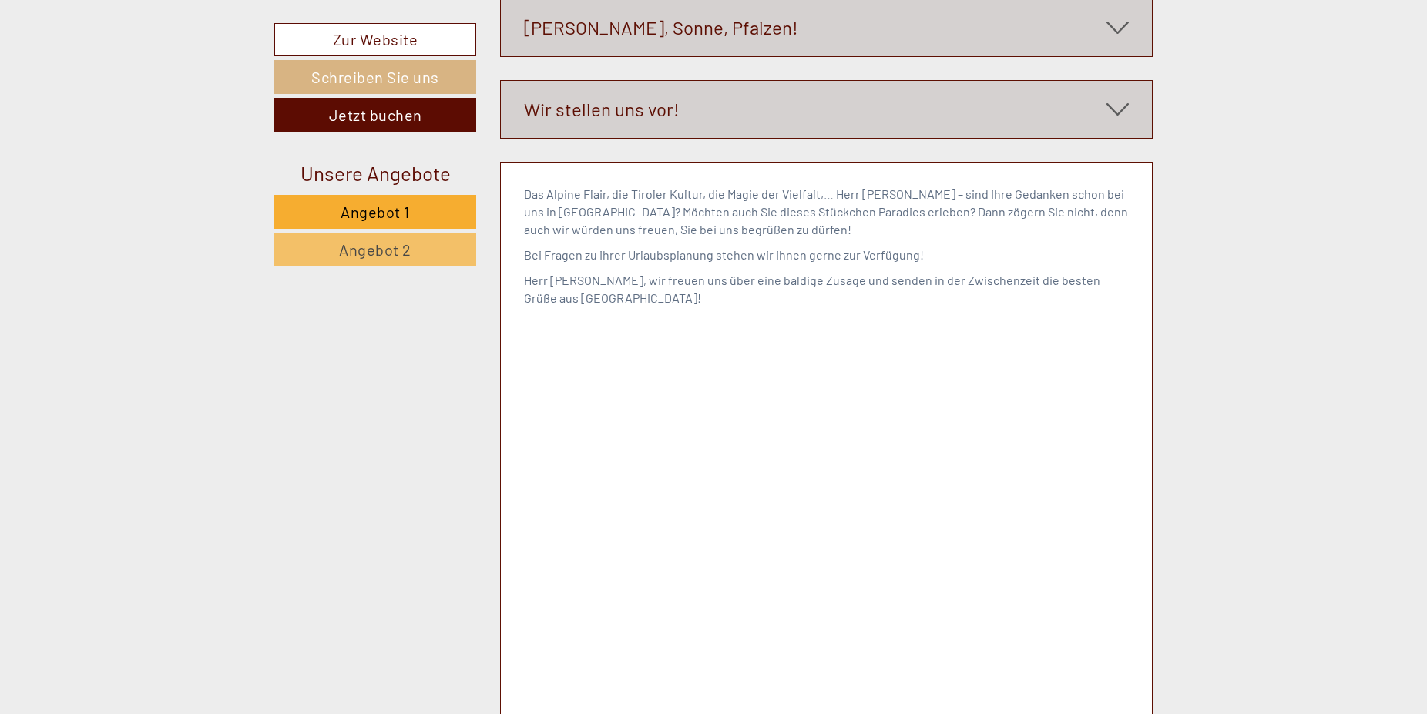
drag, startPoint x: 764, startPoint y: 259, endPoint x: 763, endPoint y: 231, distance: 27.8
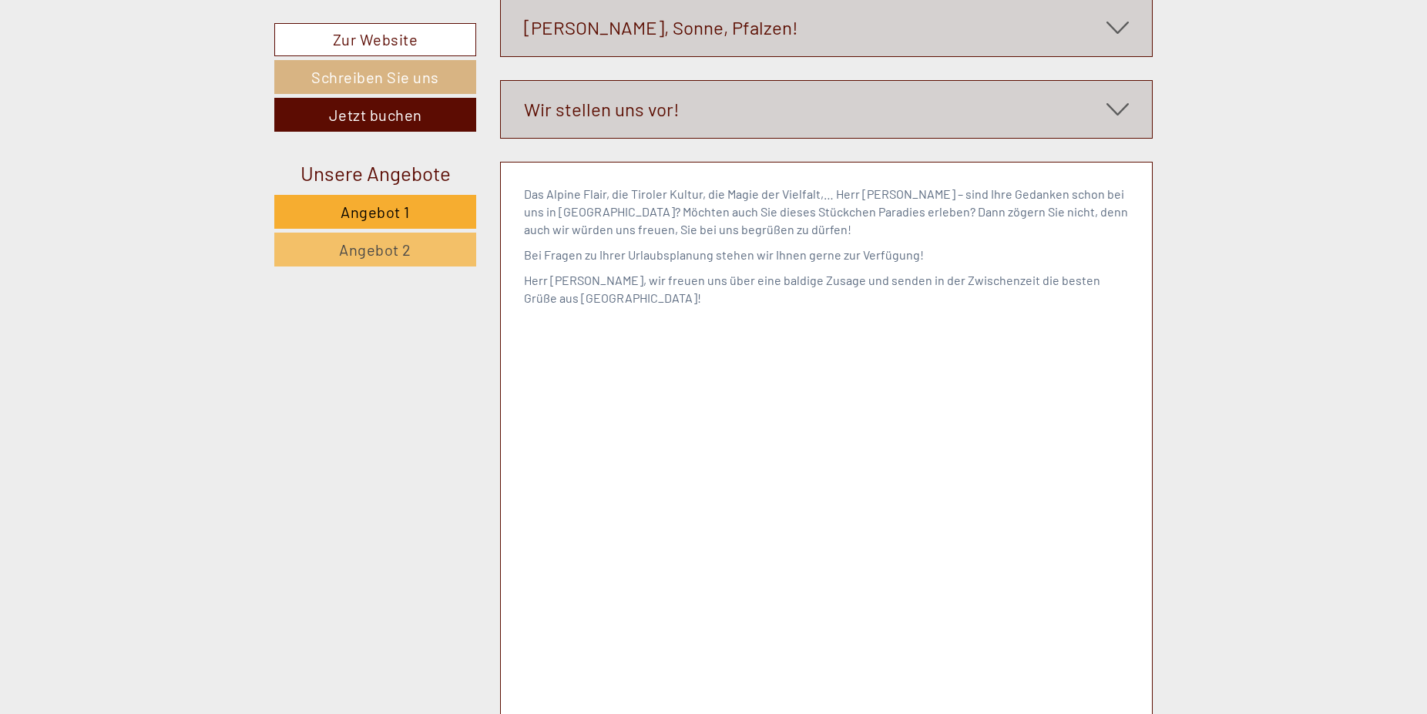
scroll to position [6838, 0]
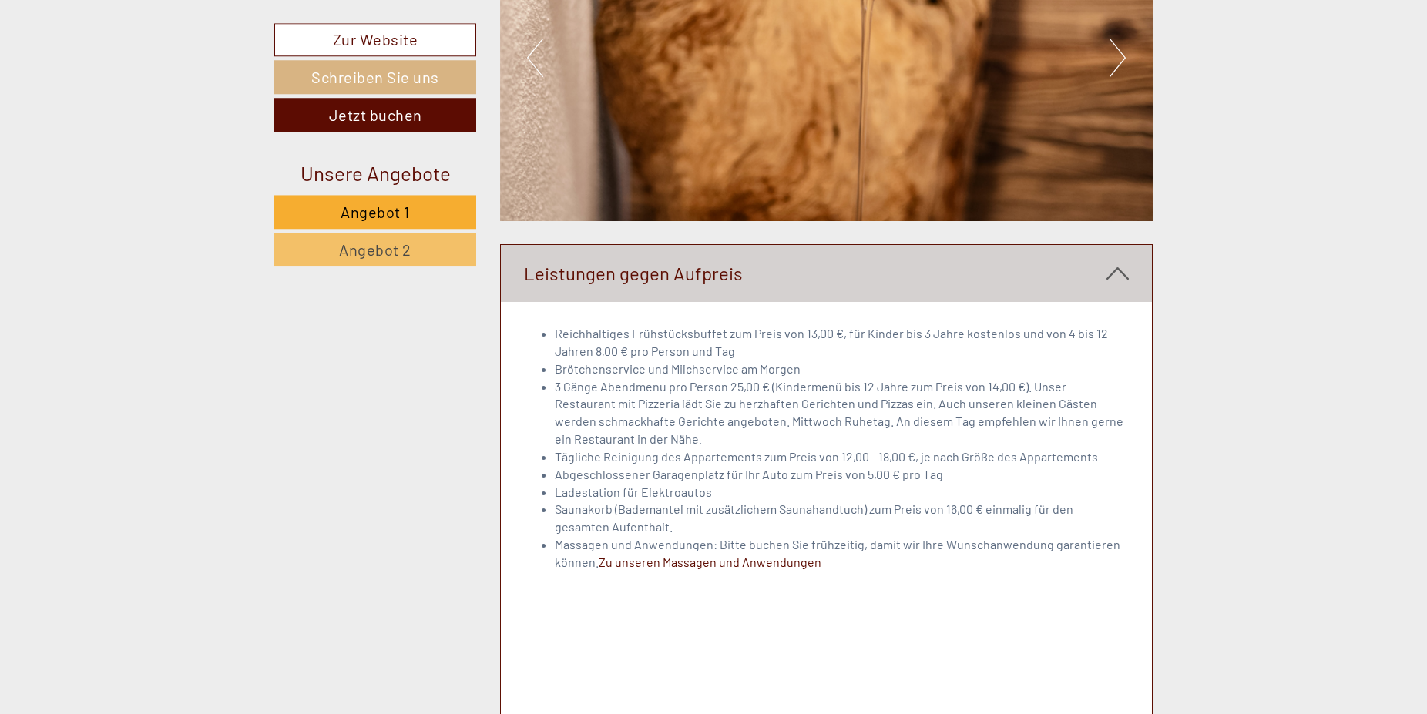
scroll to position [4435, 0]
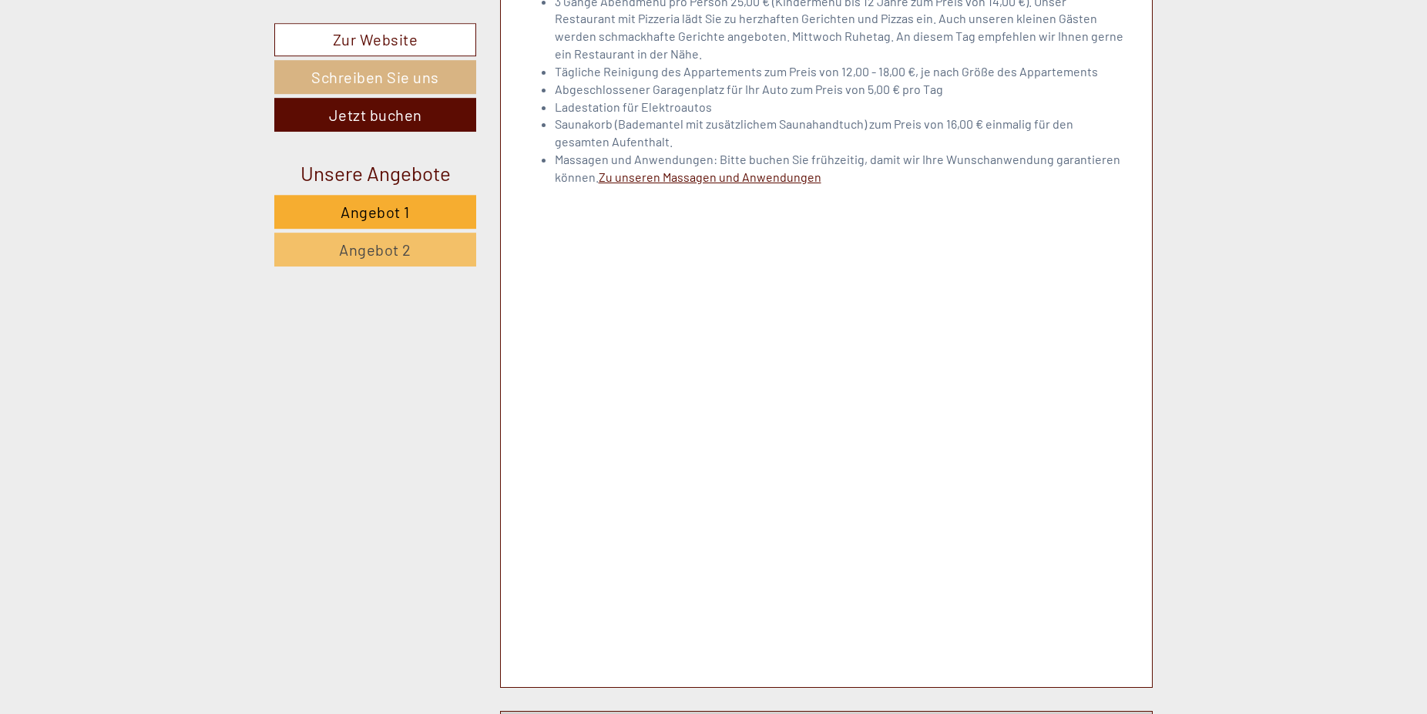
scroll to position [4828, 0]
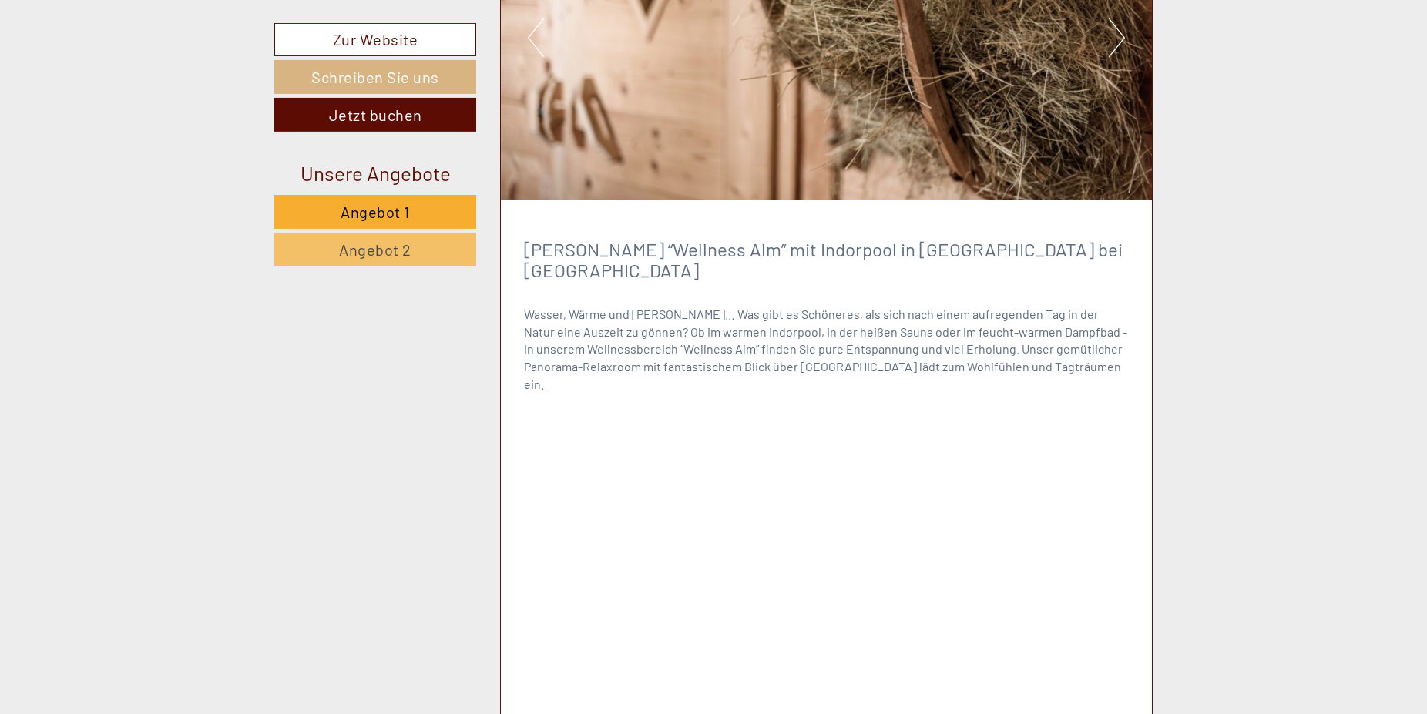
scroll to position [6557, 0]
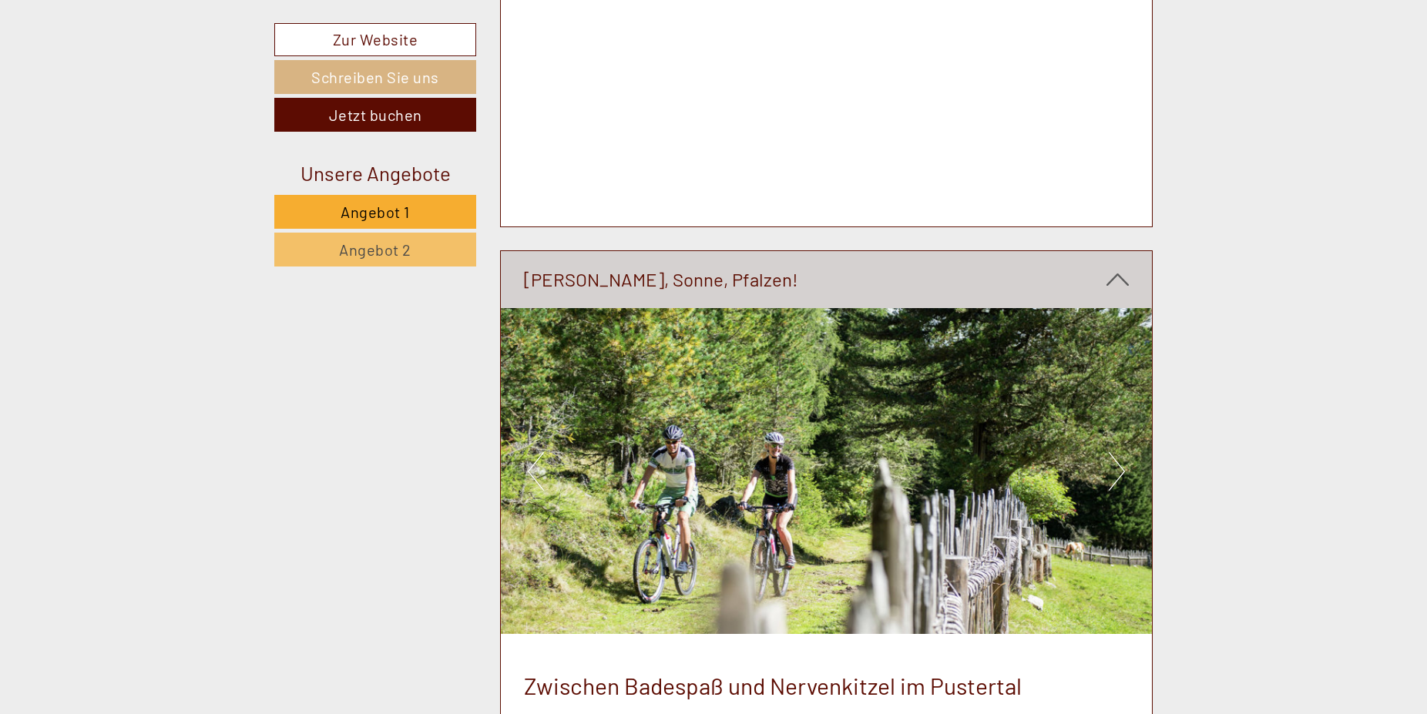
scroll to position [7972, 0]
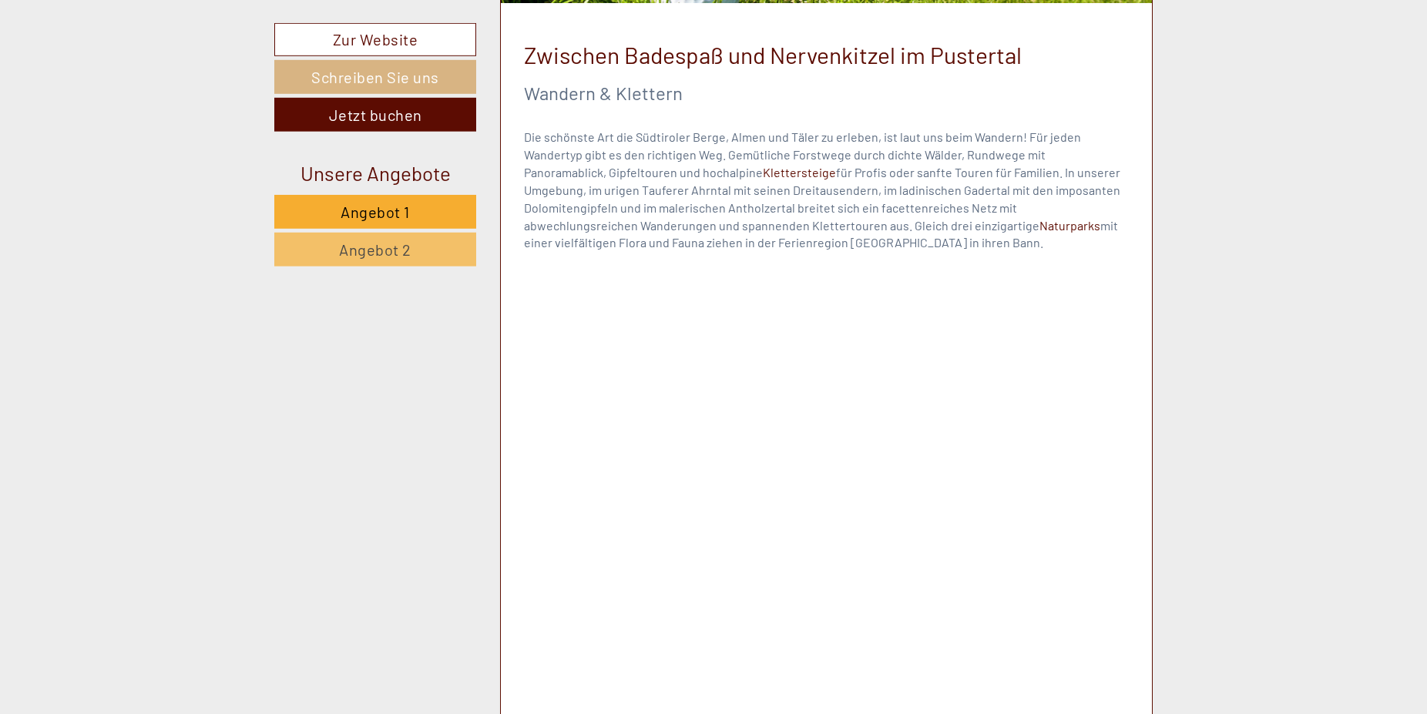
scroll to position [8286, 0]
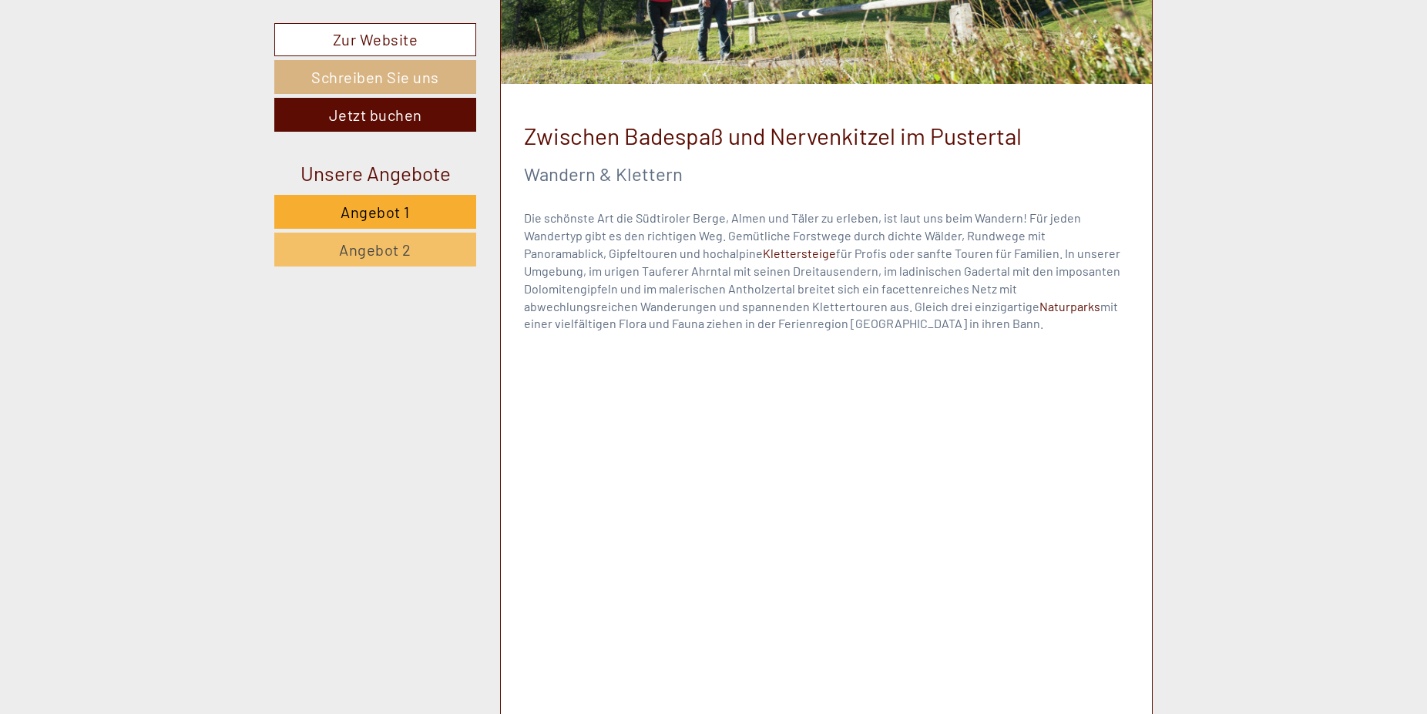
drag, startPoint x: 527, startPoint y: 519, endPoint x: 1002, endPoint y: 507, distance: 474.8
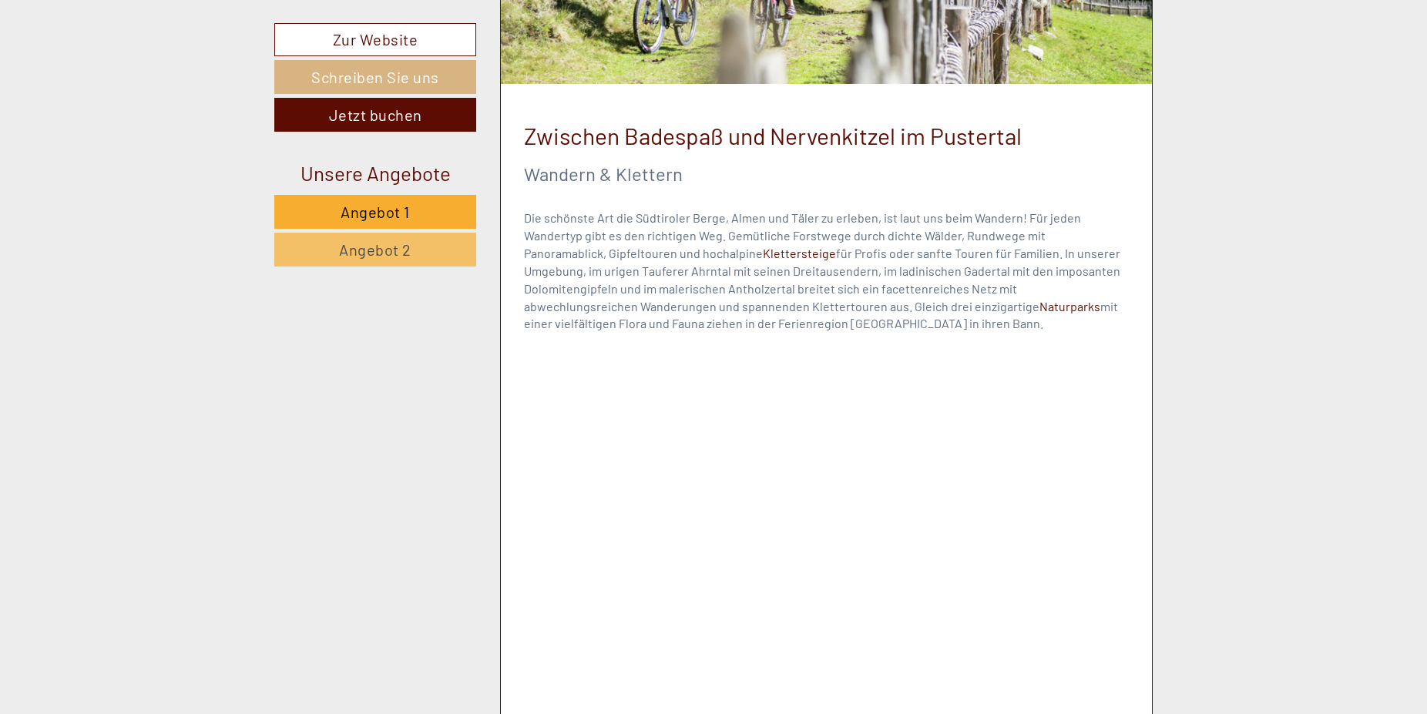
drag, startPoint x: 1078, startPoint y: 553, endPoint x: 831, endPoint y: 613, distance: 253.8
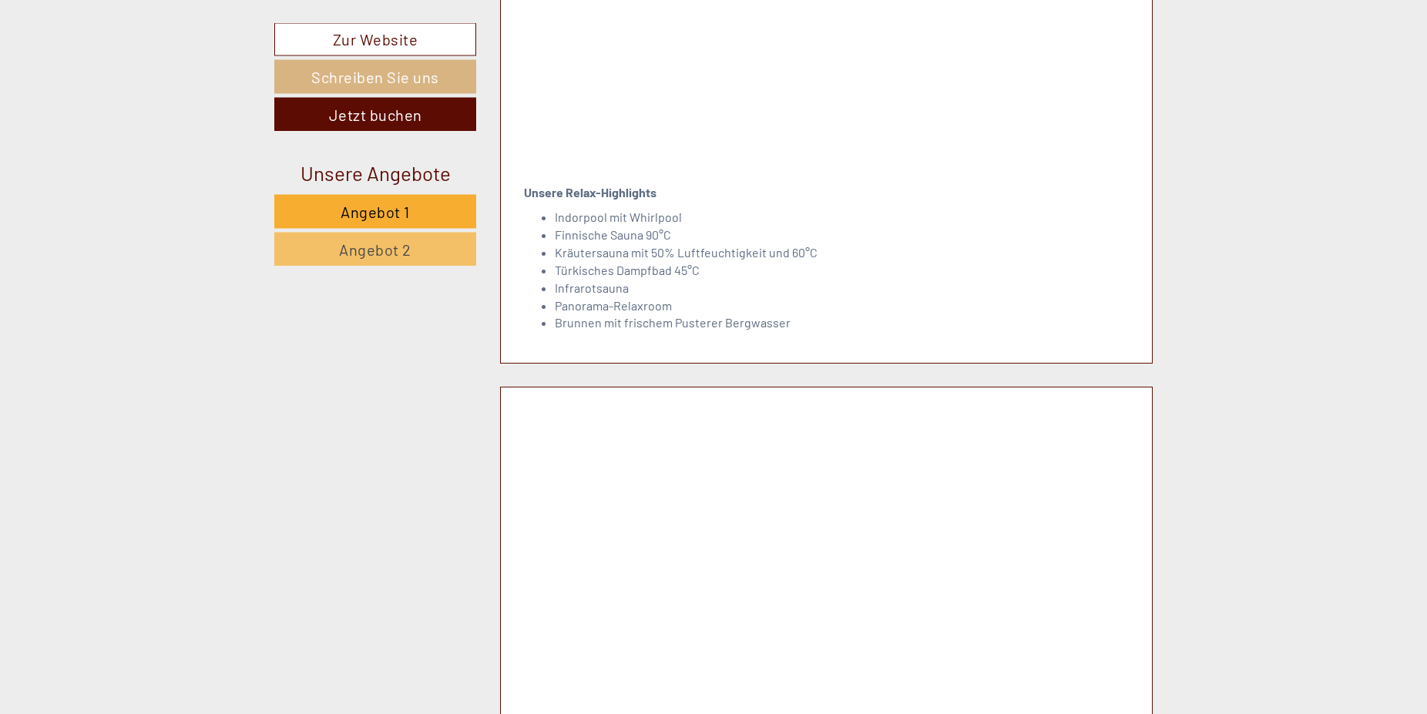
scroll to position [7186, 0]
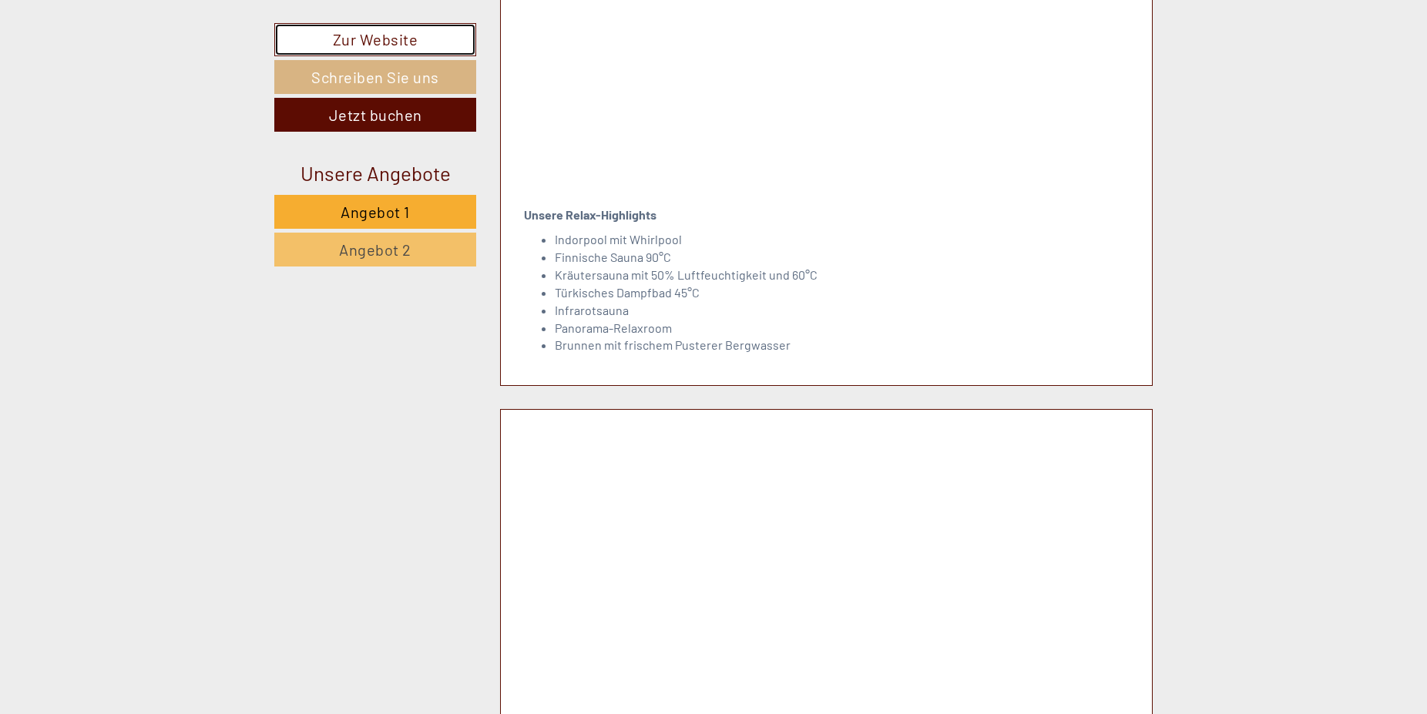
click at [376, 32] on link "Zur Website" at bounding box center [375, 39] width 202 height 33
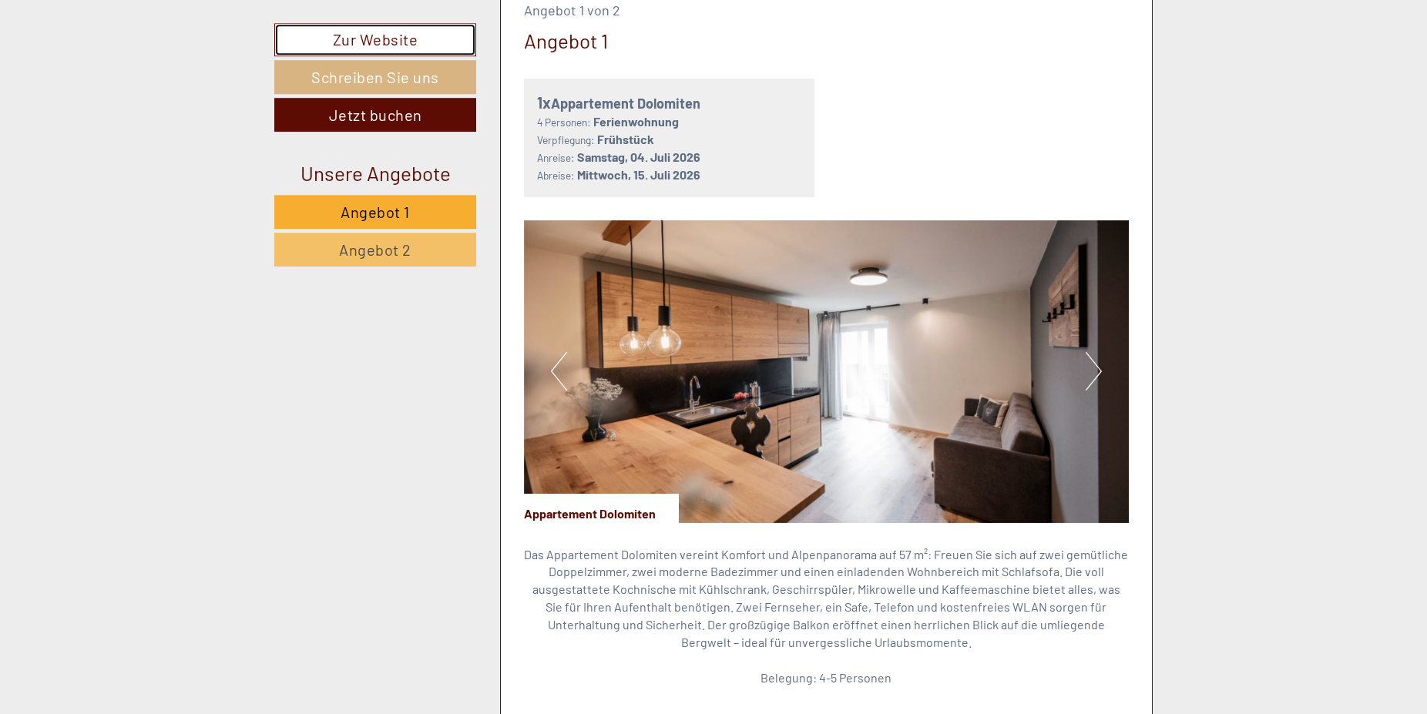
scroll to position [1056, 0]
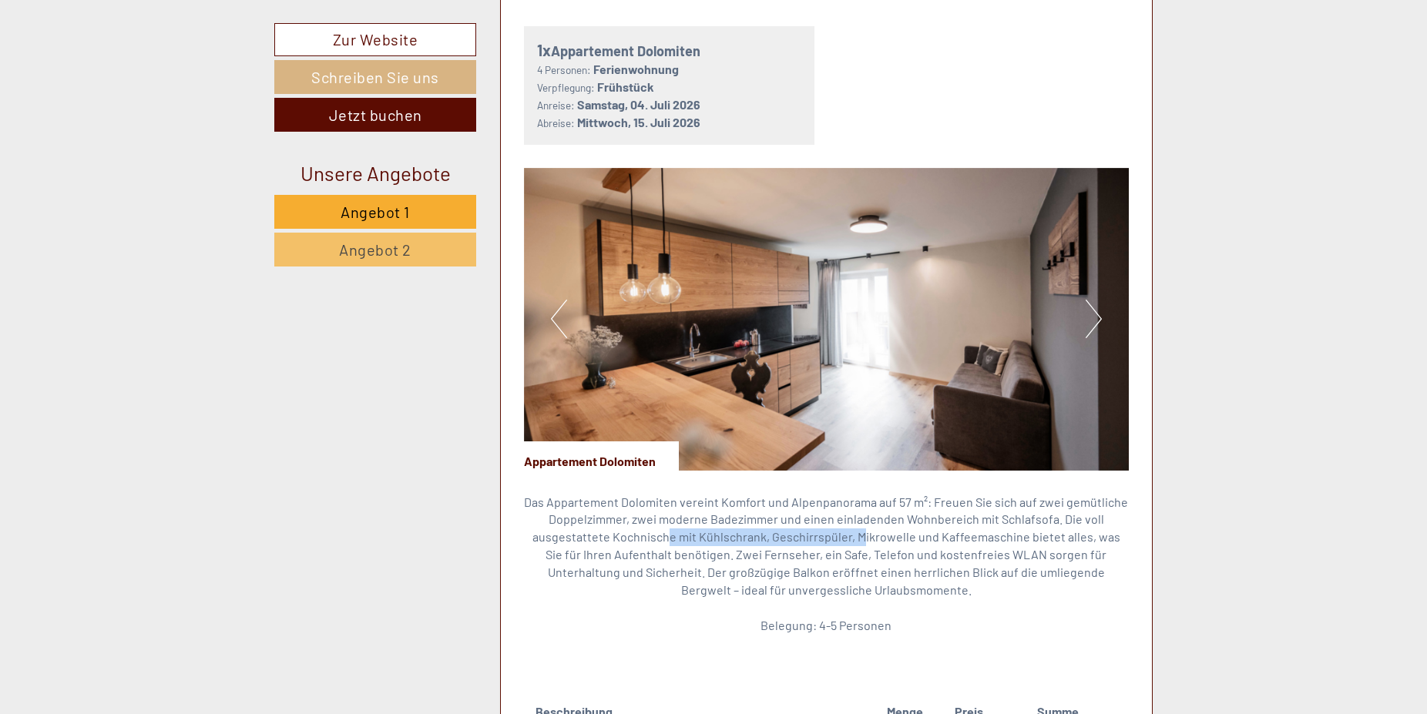
drag, startPoint x: 660, startPoint y: 544, endPoint x: 857, endPoint y: 543, distance: 197.3
click at [857, 543] on p "Das Appartement Dolomiten vereint Komfort und Alpenpanorama auf 57 m²: Freuen S…" at bounding box center [827, 564] width 606 height 141
click at [1060, 635] on div "Das Appartement Dolomiten vereint Komfort und Alpenpanorama auf 57 m²: Freuen S…" at bounding box center [827, 568] width 606 height 195
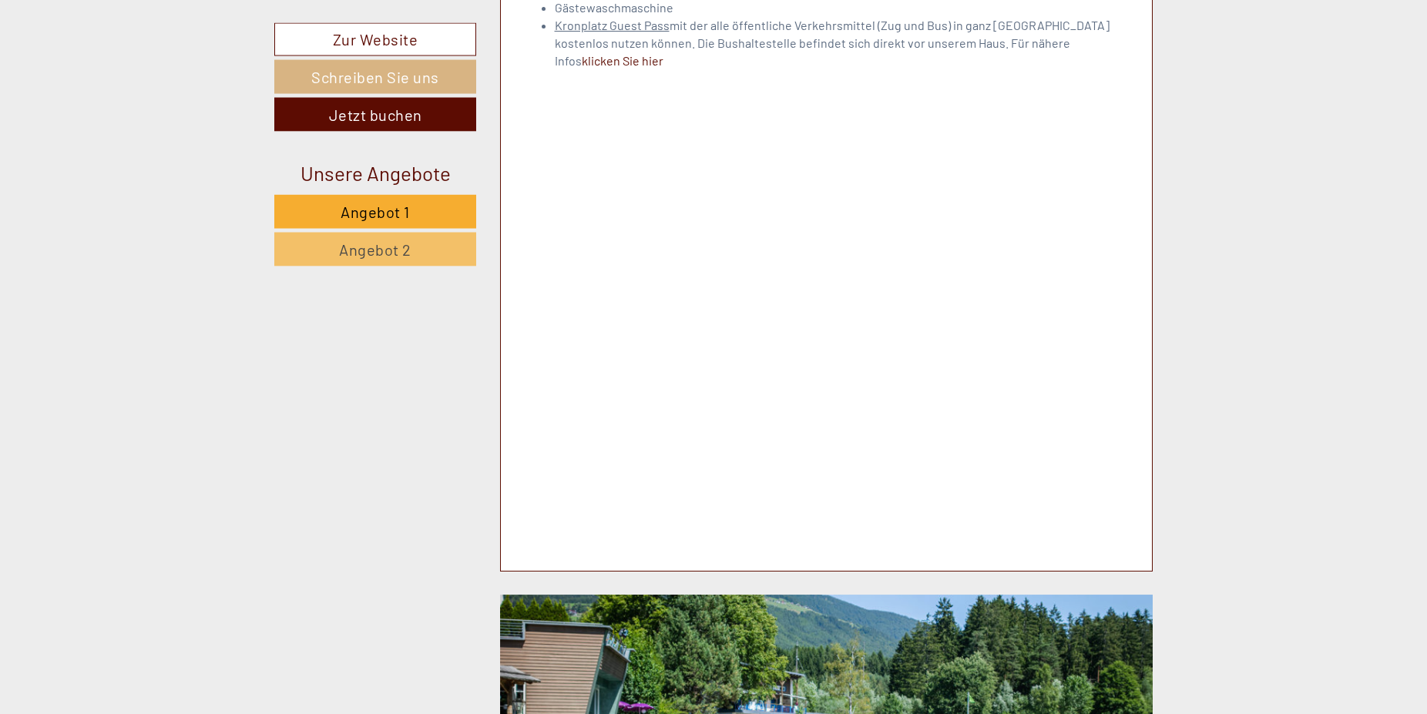
scroll to position [3649, 0]
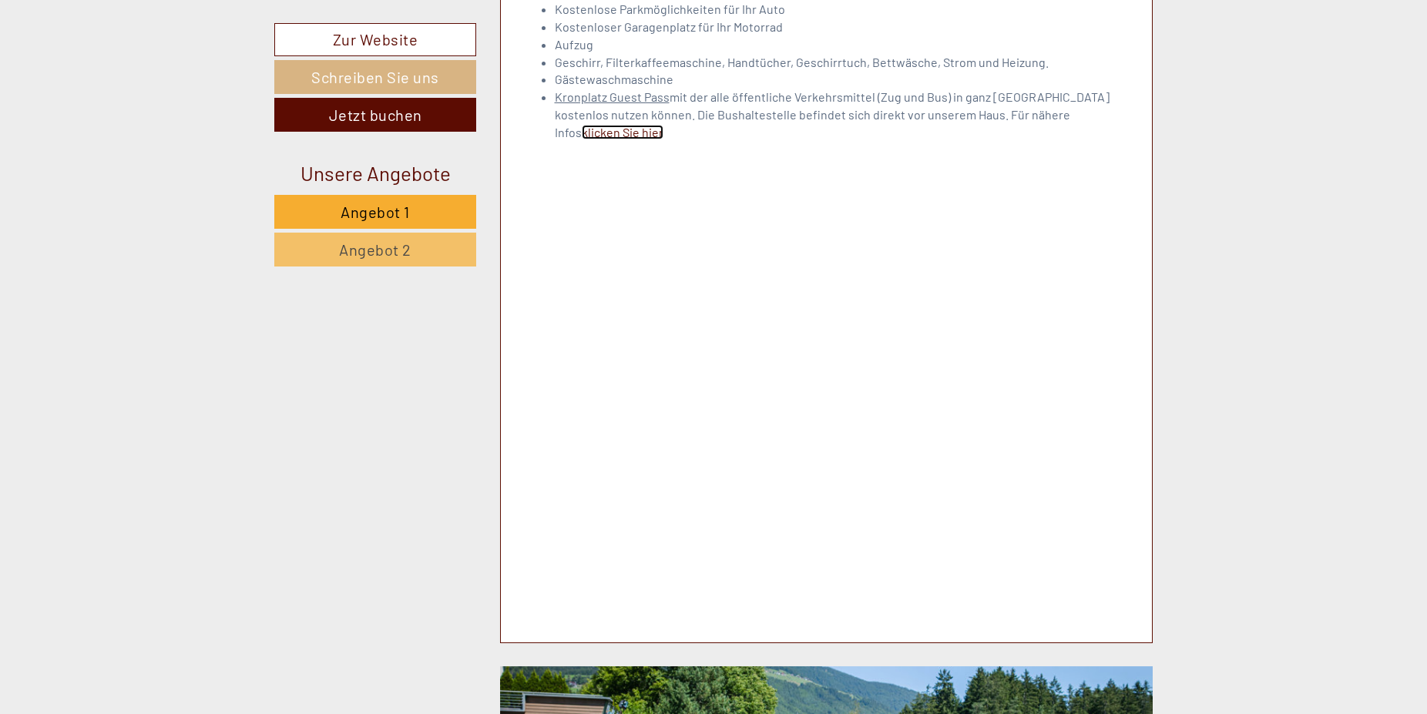
click at [663, 125] on link "klicken Sie hier" at bounding box center [623, 132] width 82 height 15
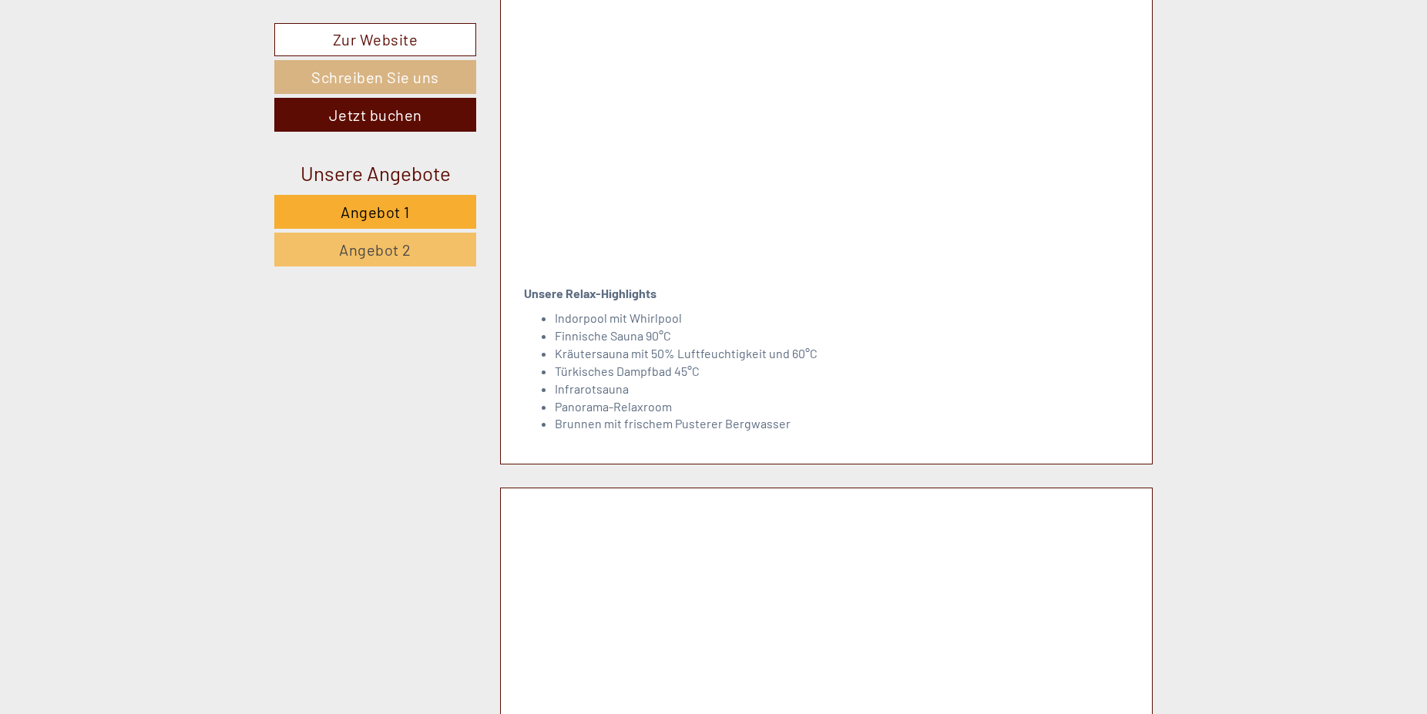
scroll to position [7500, 0]
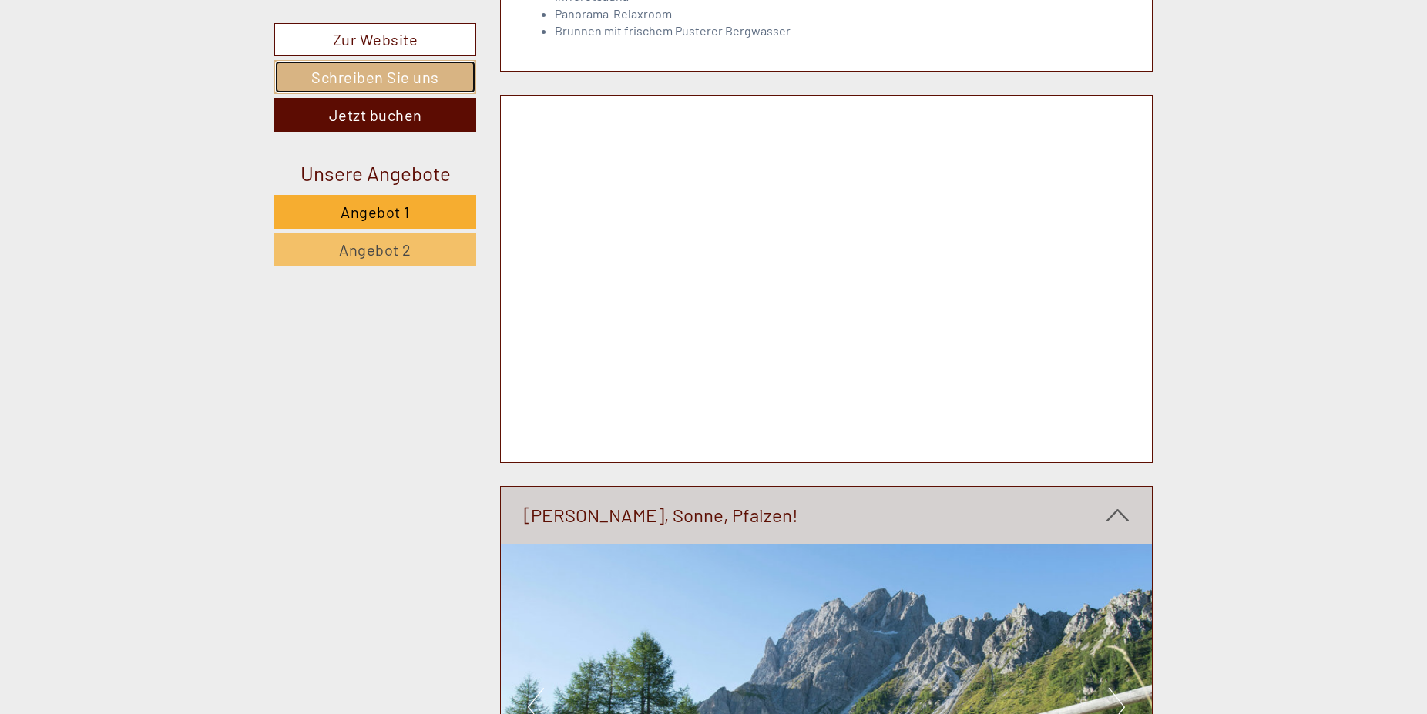
click at [426, 71] on link "Schreiben Sie uns" at bounding box center [375, 77] width 202 height 34
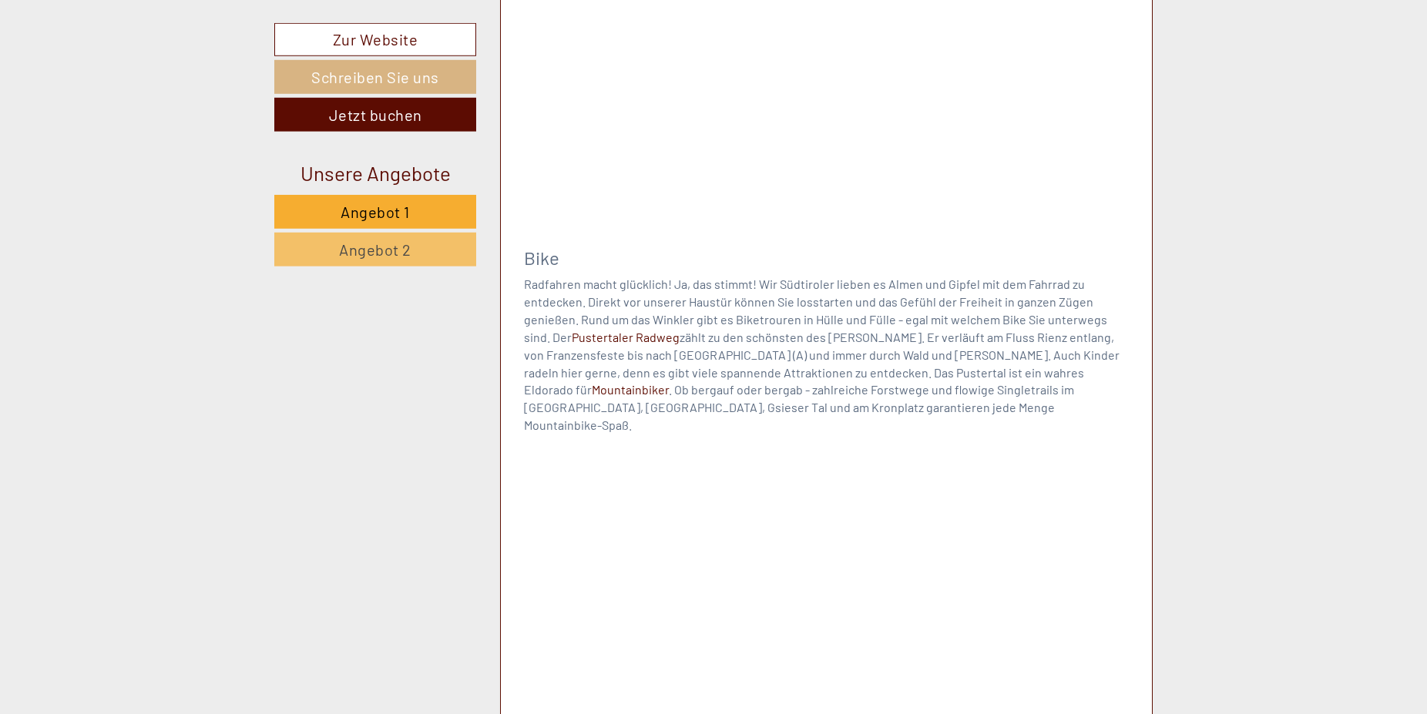
scroll to position [8974, 0]
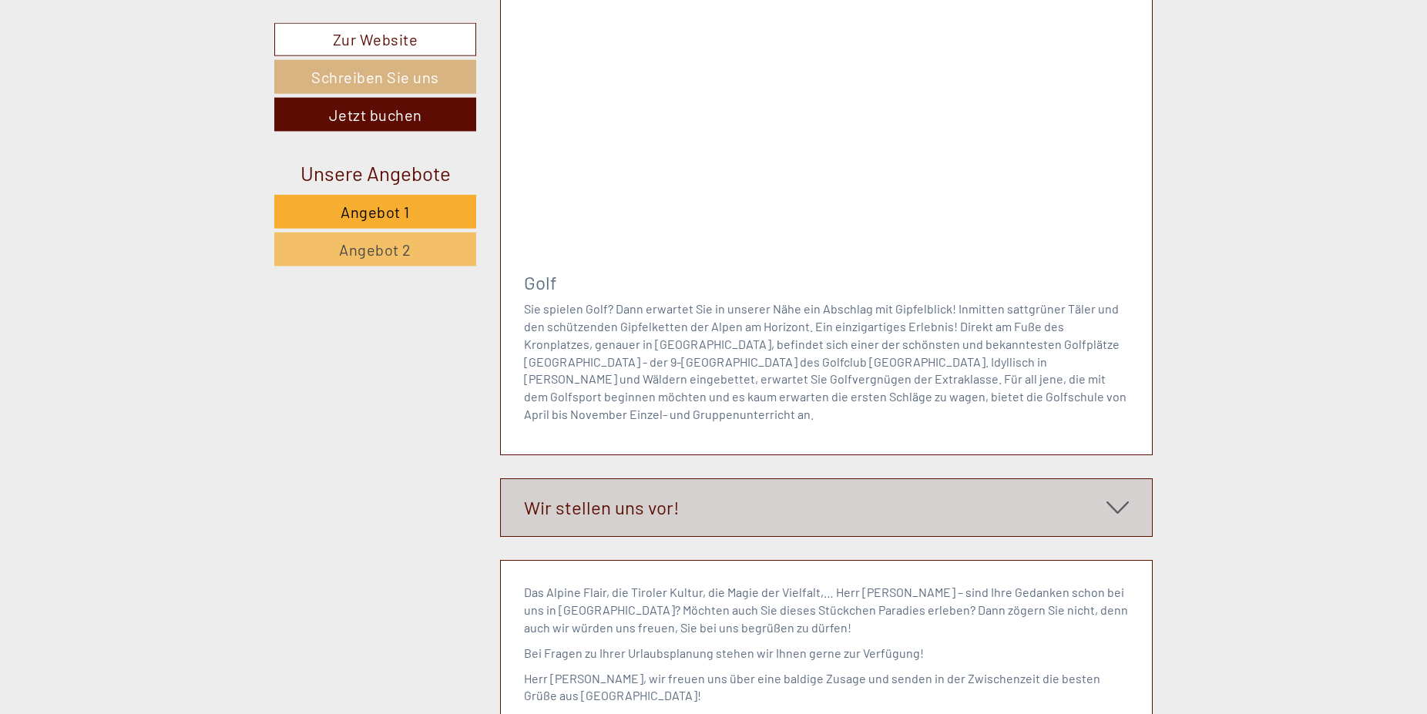
scroll to position [9760, 0]
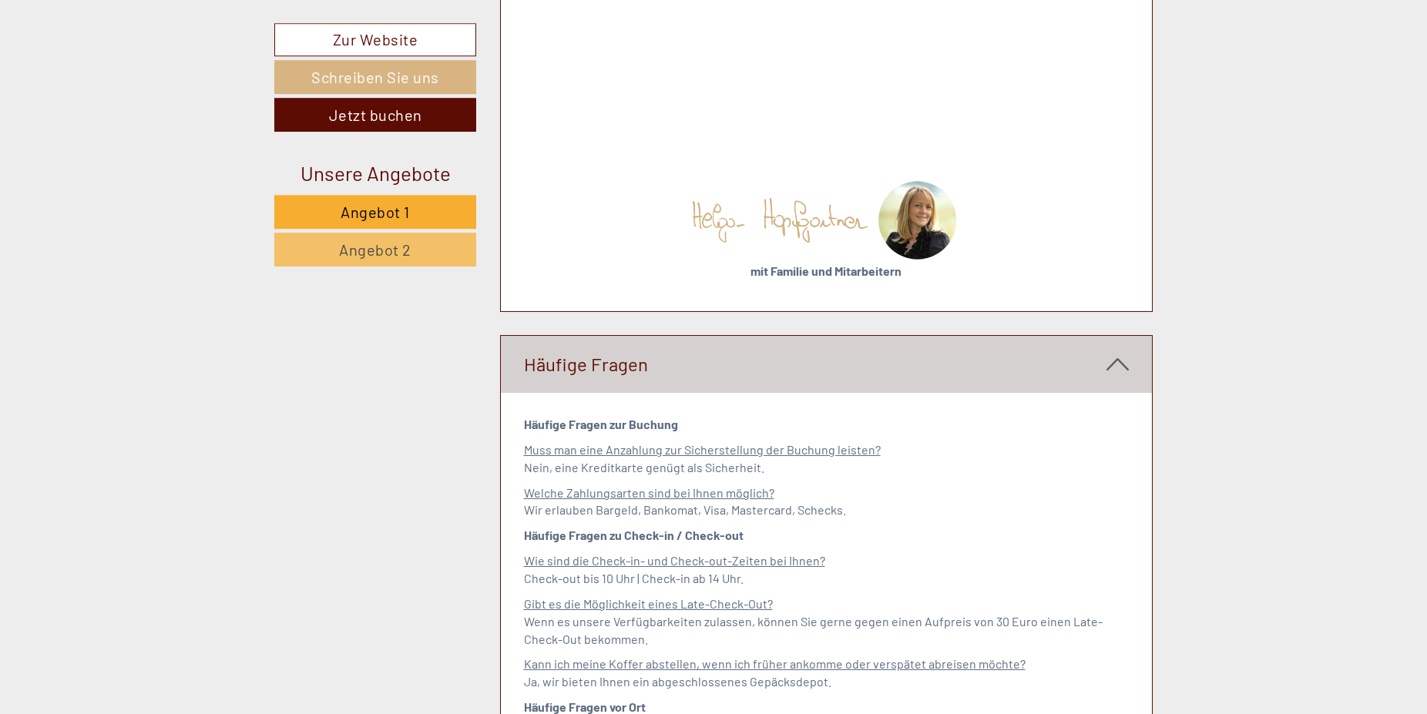
scroll to position [10635, 0]
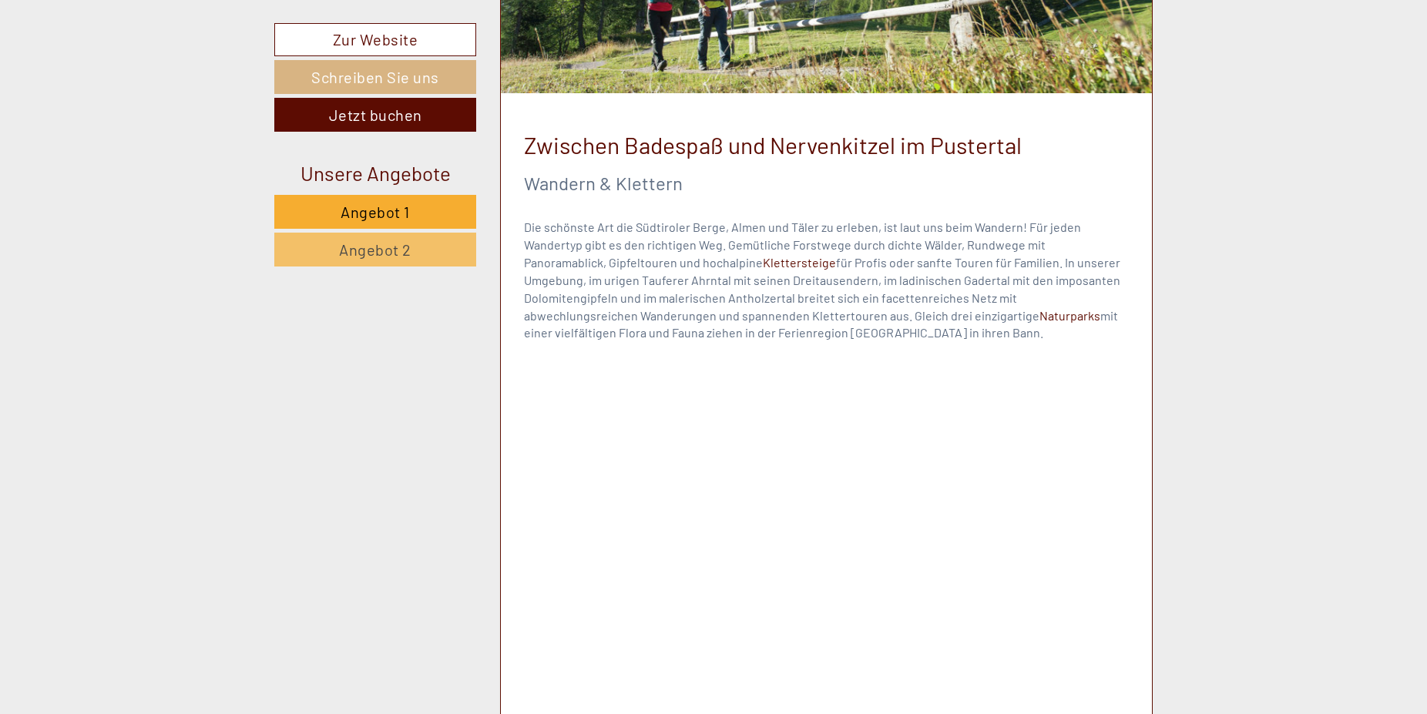
scroll to position [8748, 0]
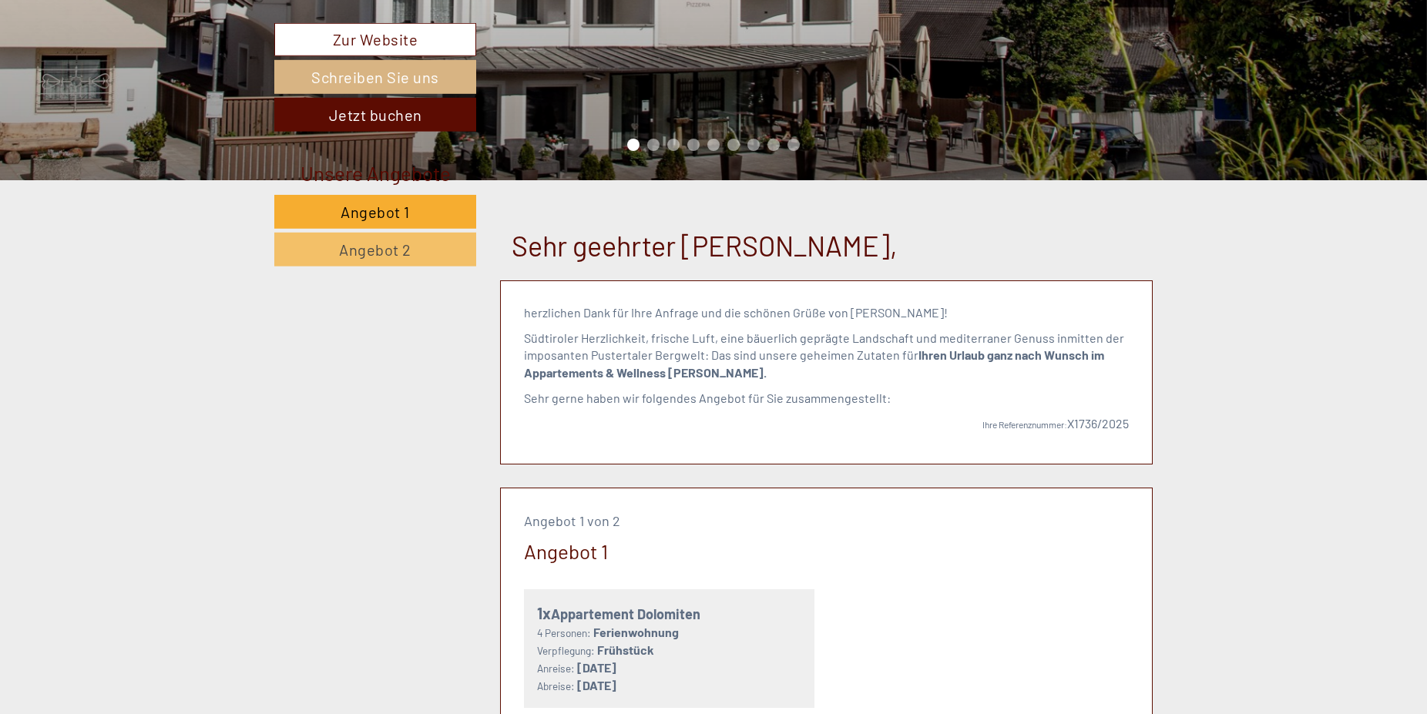
scroll to position [472, 0]
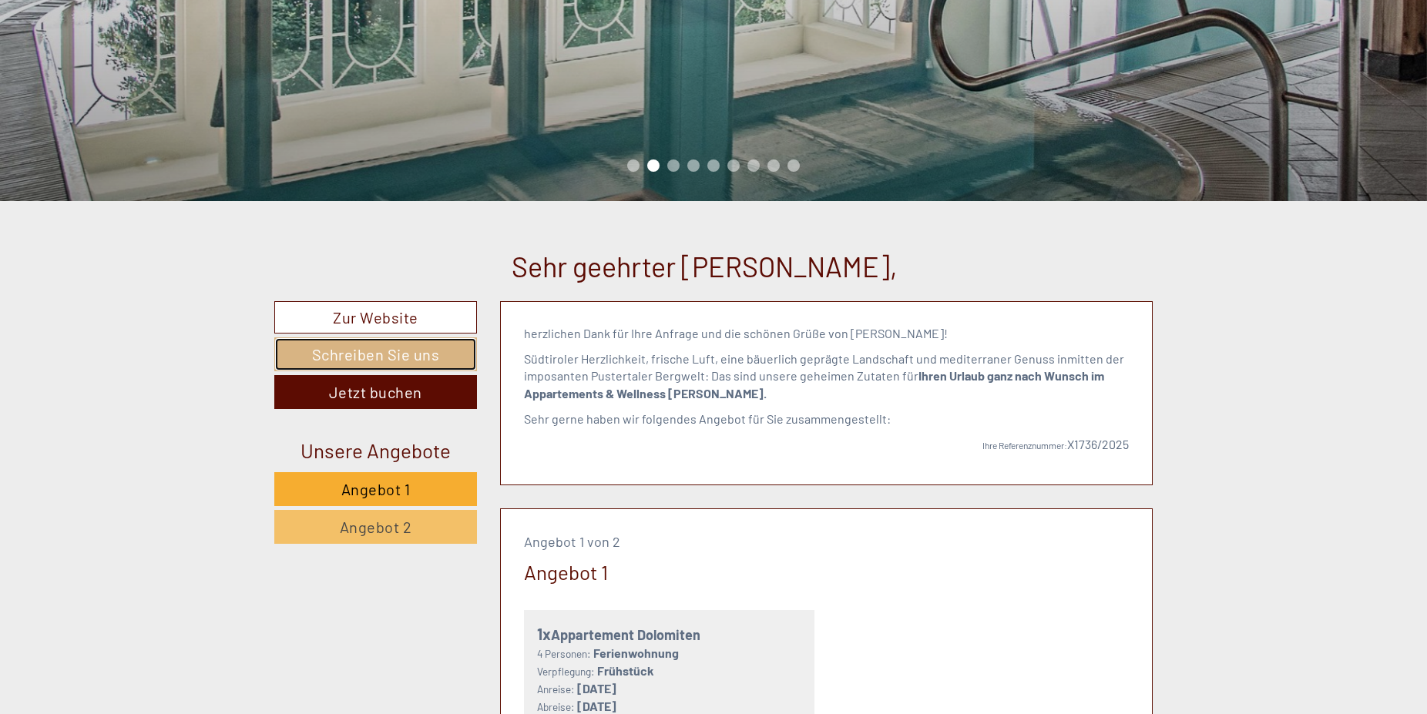
click at [408, 358] on link "Schreiben Sie uns" at bounding box center [375, 354] width 203 height 34
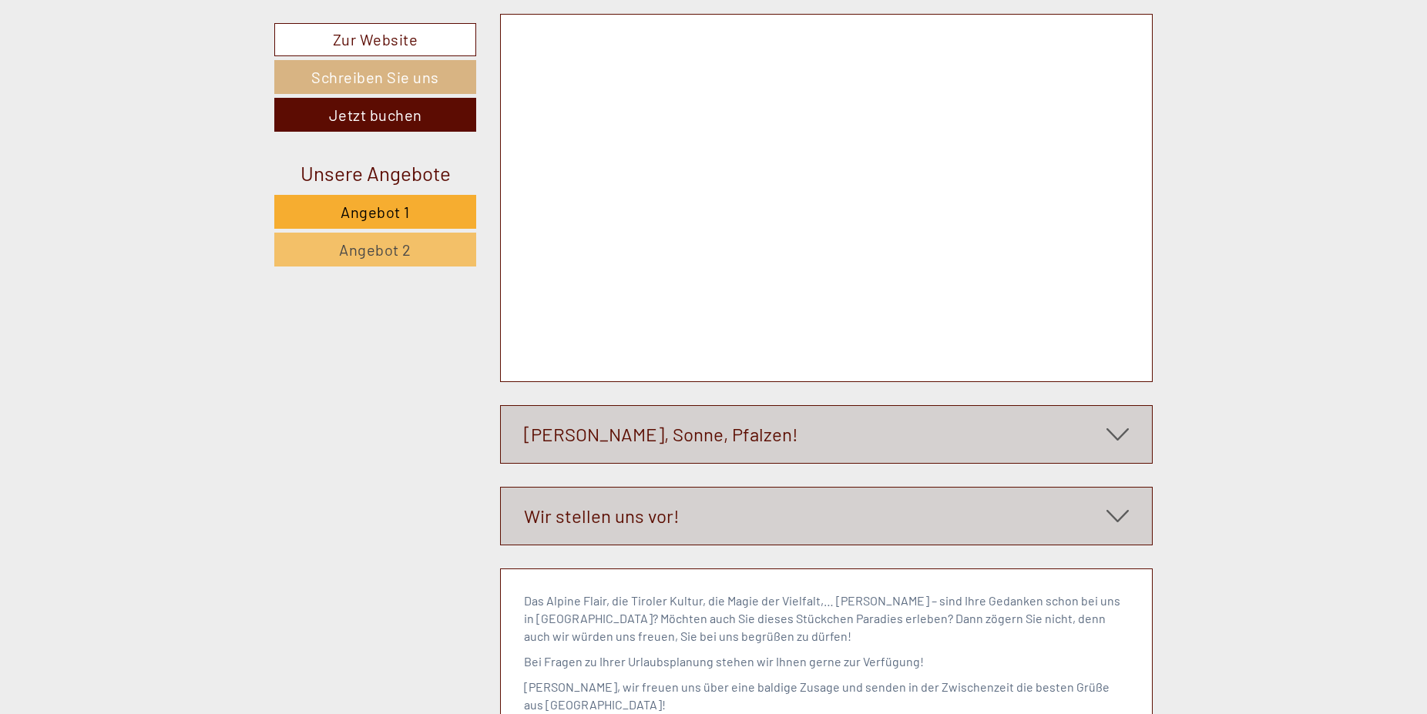
scroll to position [229, 0]
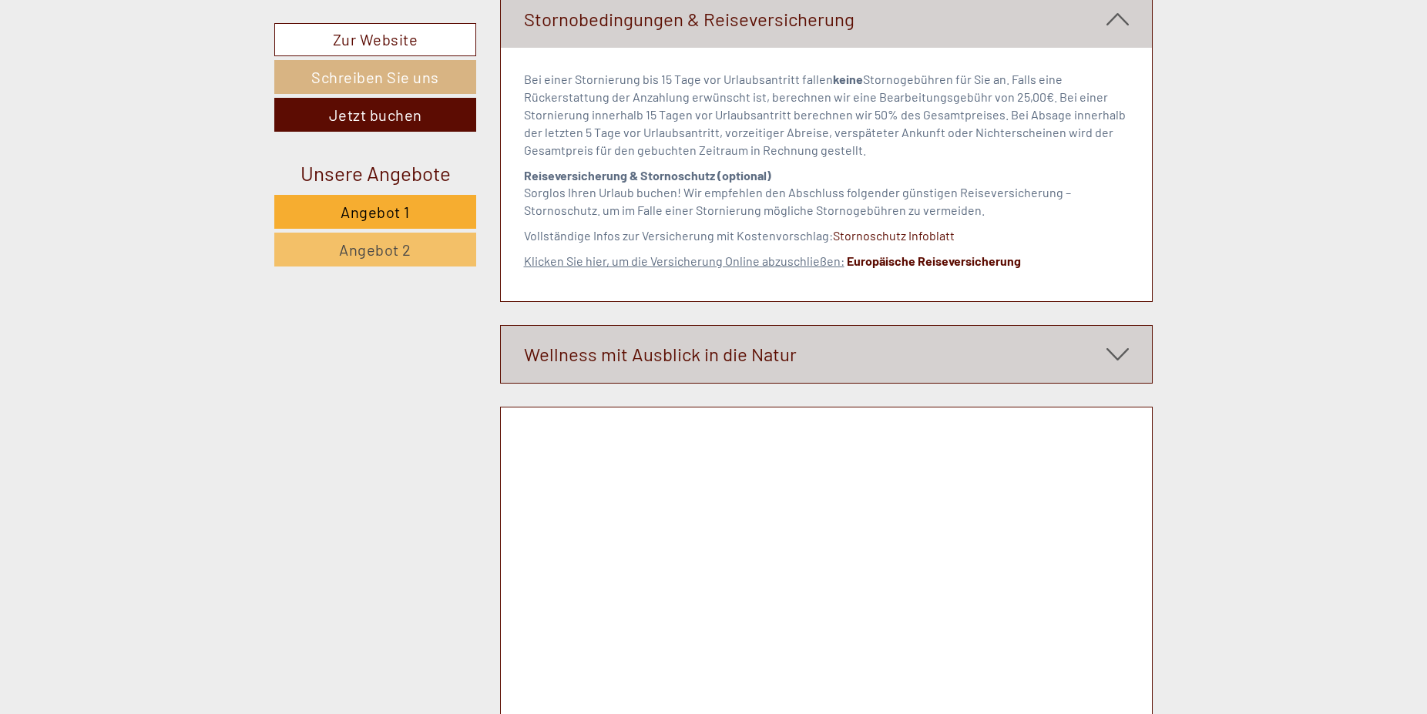
scroll to position [6195, 0]
